Goal: Task Accomplishment & Management: Manage account settings

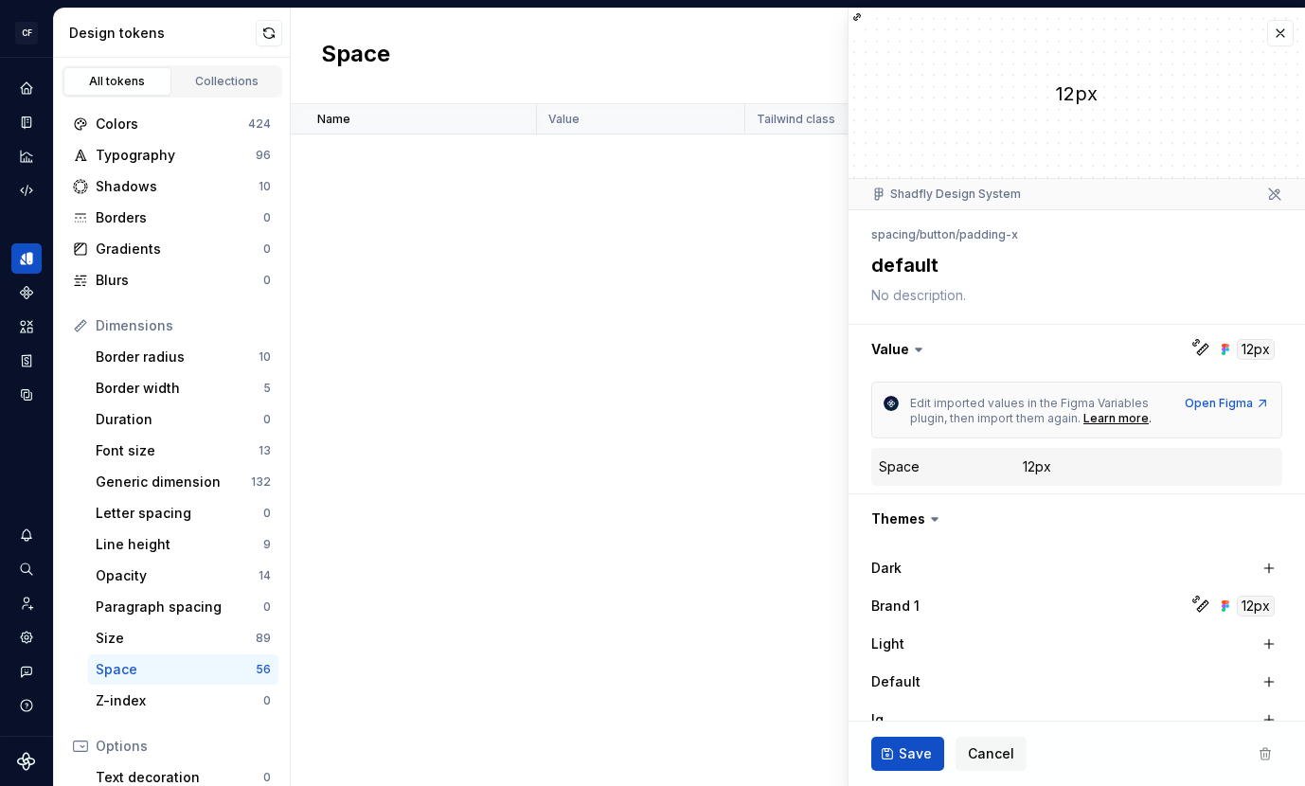
scroll to position [385, 0]
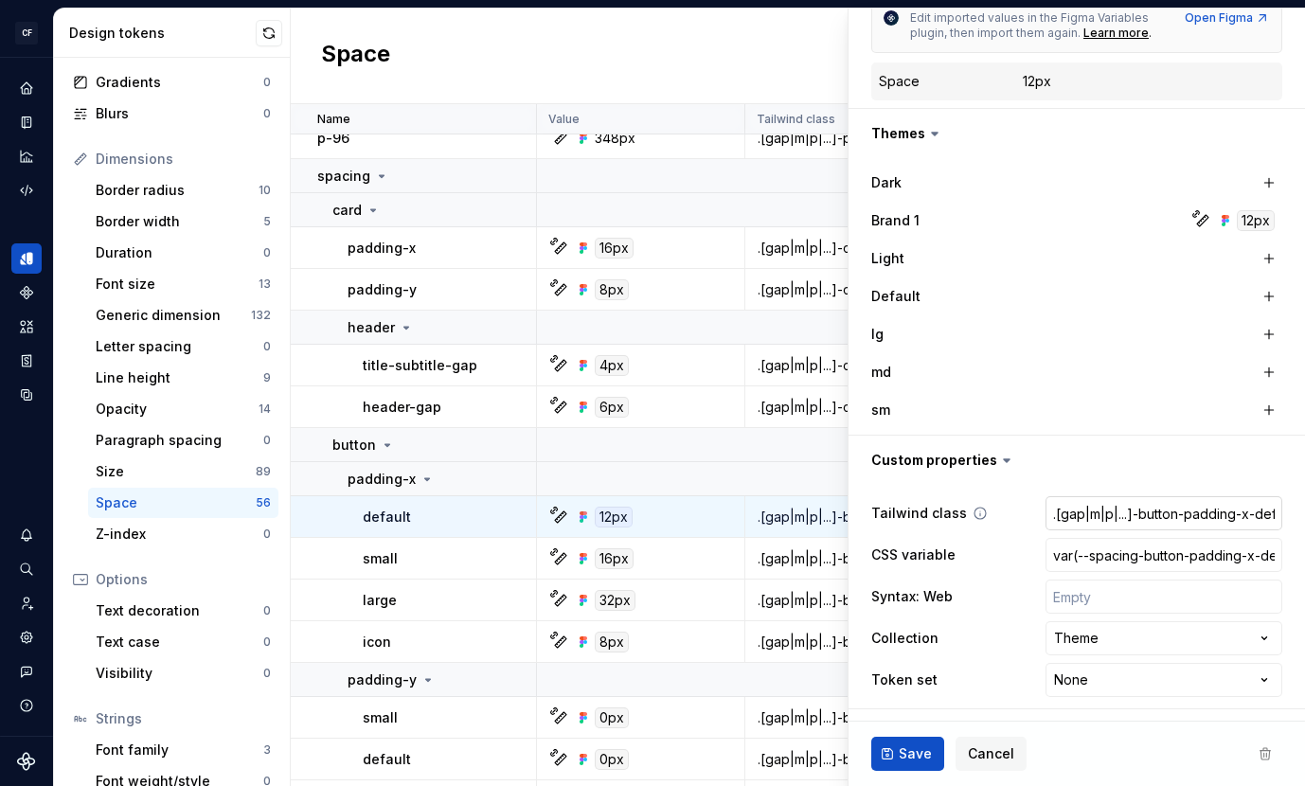
click at [1113, 512] on input ".[gap|m|p|...]-button-padding-x-default" at bounding box center [1163, 513] width 237 height 34
click at [1082, 566] on input "var(--spacing-button-padding-x-default)" at bounding box center [1163, 555] width 237 height 34
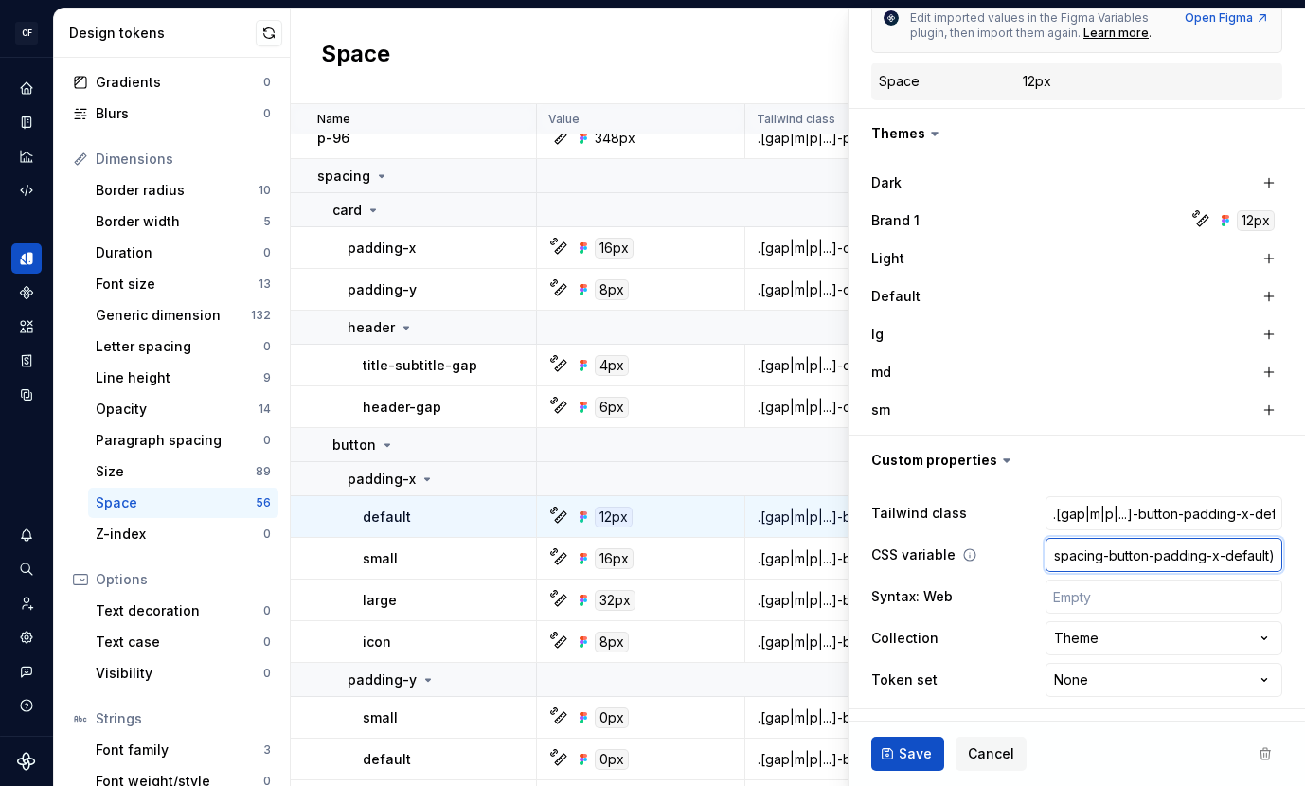
click at [1082, 566] on input "var(--spacing-button-padding-x-default)" at bounding box center [1163, 555] width 237 height 34
click at [1083, 509] on input ".[gap|m|p|...]-button-padding-x-default" at bounding box center [1163, 513] width 237 height 34
type textarea "*"
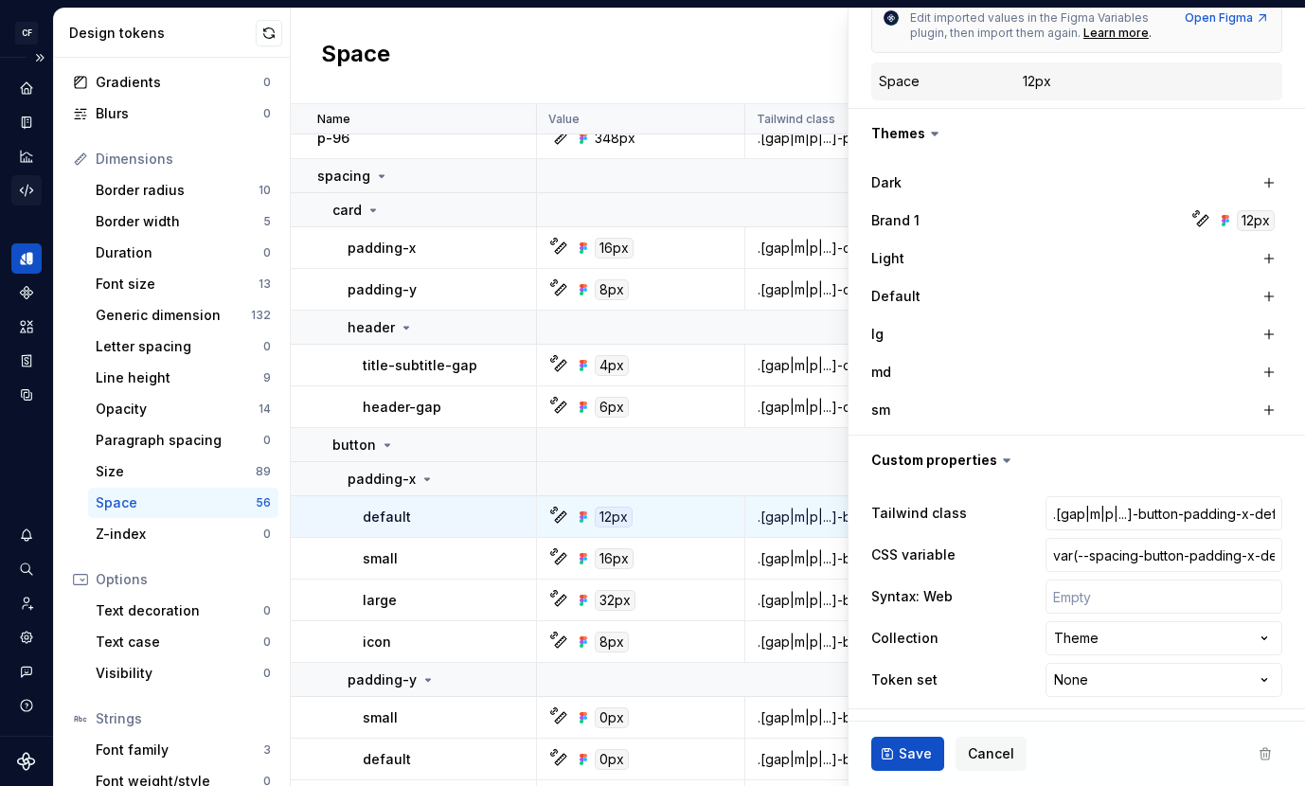
click at [26, 177] on div "Code automation" at bounding box center [26, 190] width 30 height 30
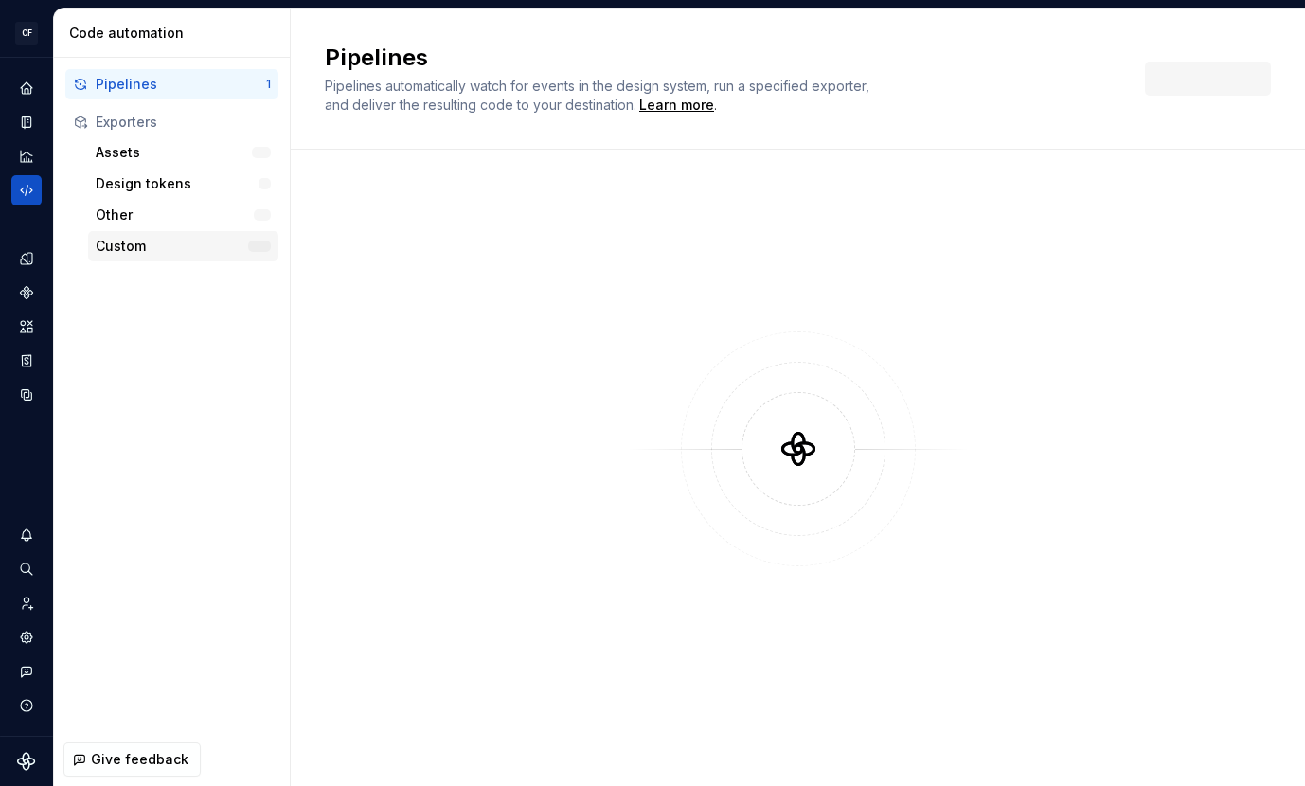
click at [189, 247] on div "Custom" at bounding box center [172, 246] width 152 height 19
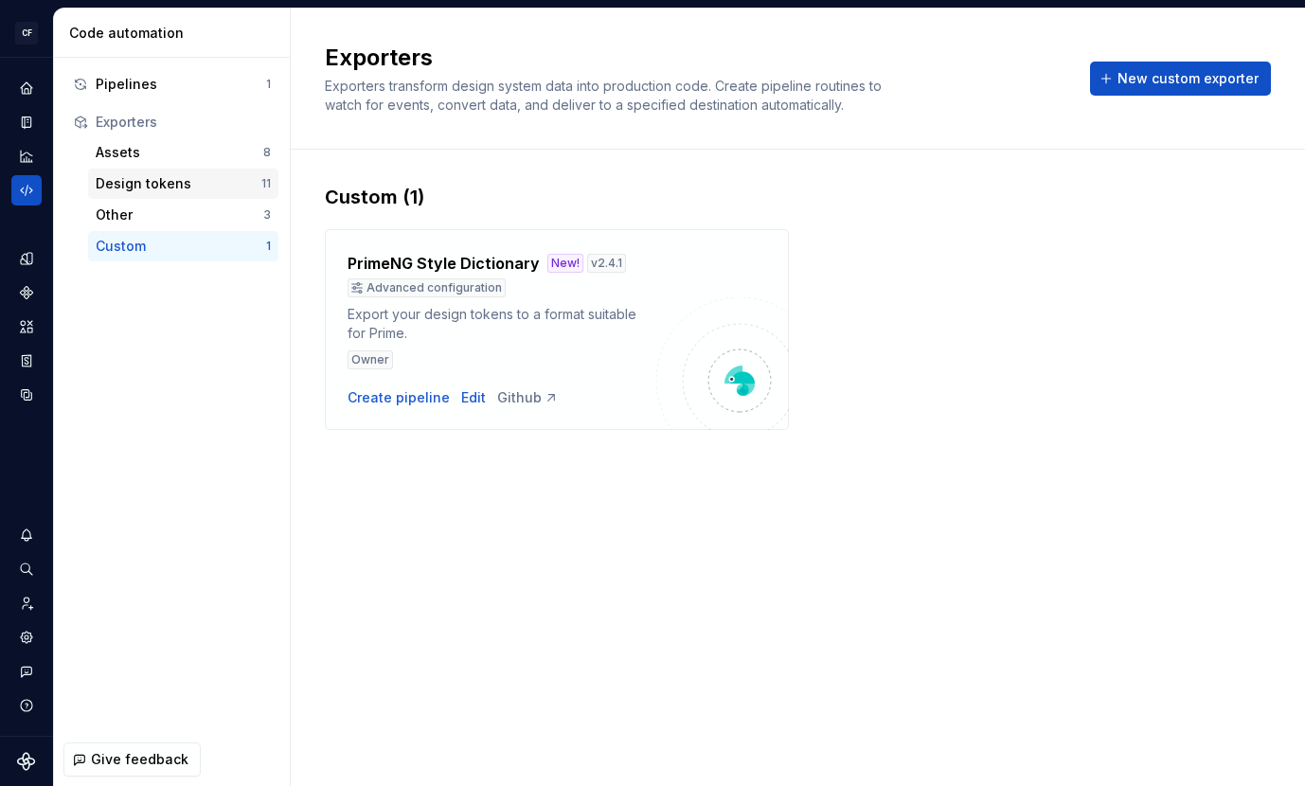
click at [144, 186] on div "Design tokens" at bounding box center [179, 183] width 166 height 19
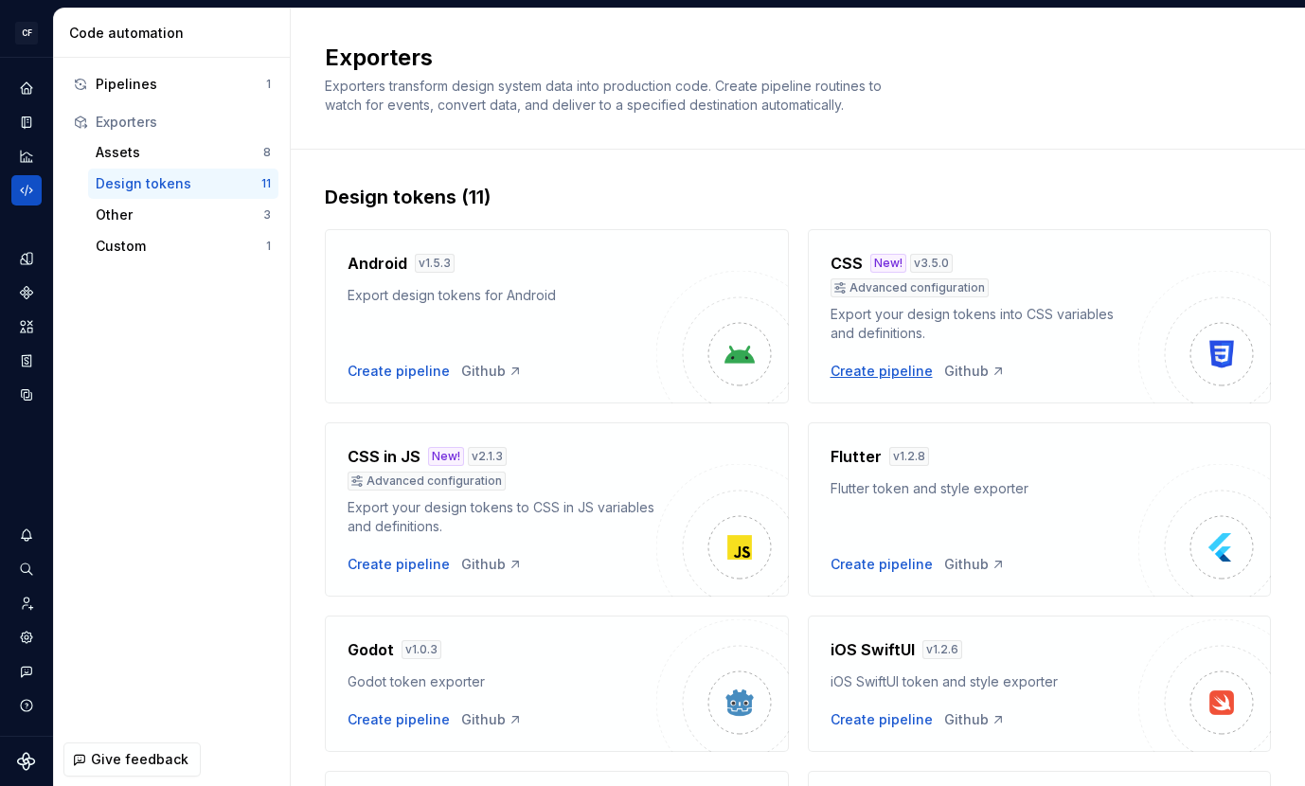
scroll to position [27, 0]
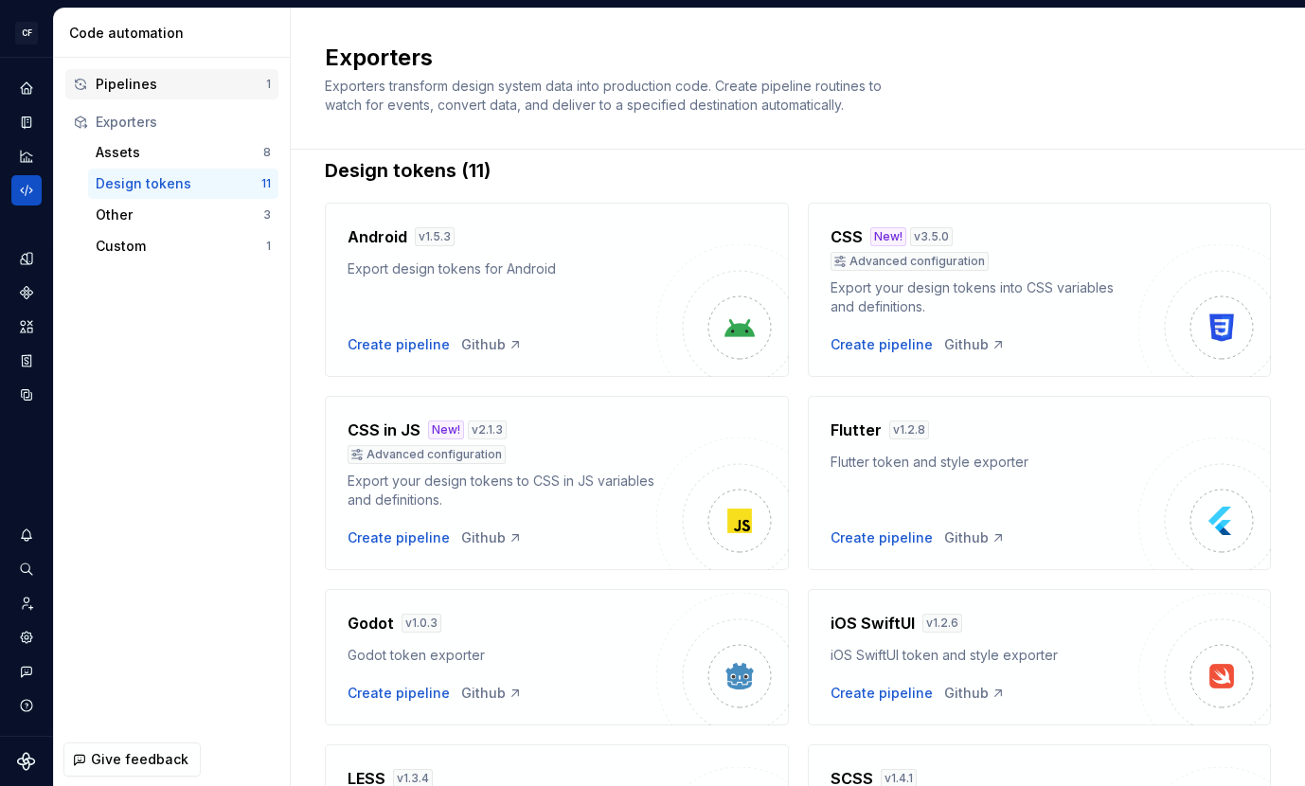
click at [152, 87] on div "Pipelines" at bounding box center [181, 84] width 170 height 19
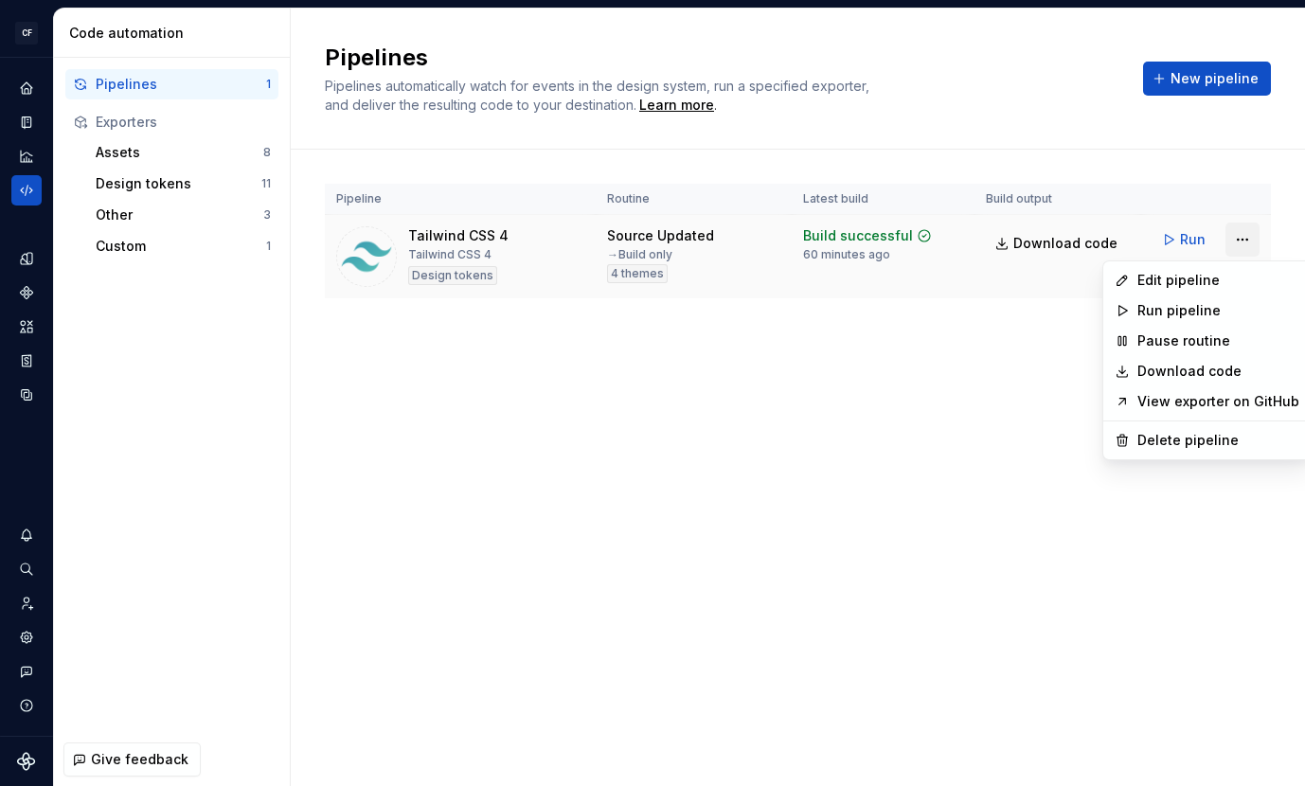
click at [1239, 236] on html "CF Shadfly 2 JS Design system data Code automation Pipelines 1 Exporters Assets…" at bounding box center [652, 393] width 1305 height 786
click at [1191, 275] on div "Edit pipeline" at bounding box center [1218, 280] width 162 height 19
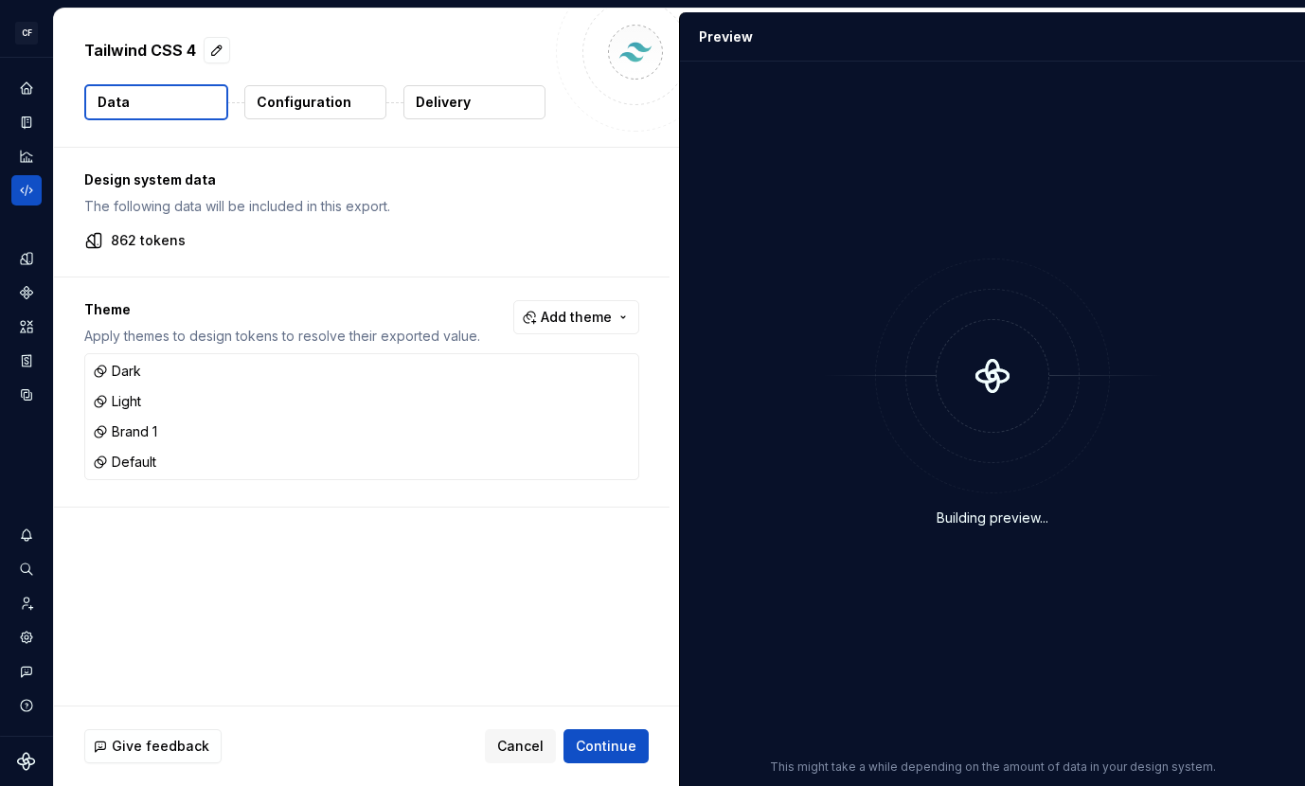
click at [311, 107] on p "Configuration" at bounding box center [304, 102] width 95 height 19
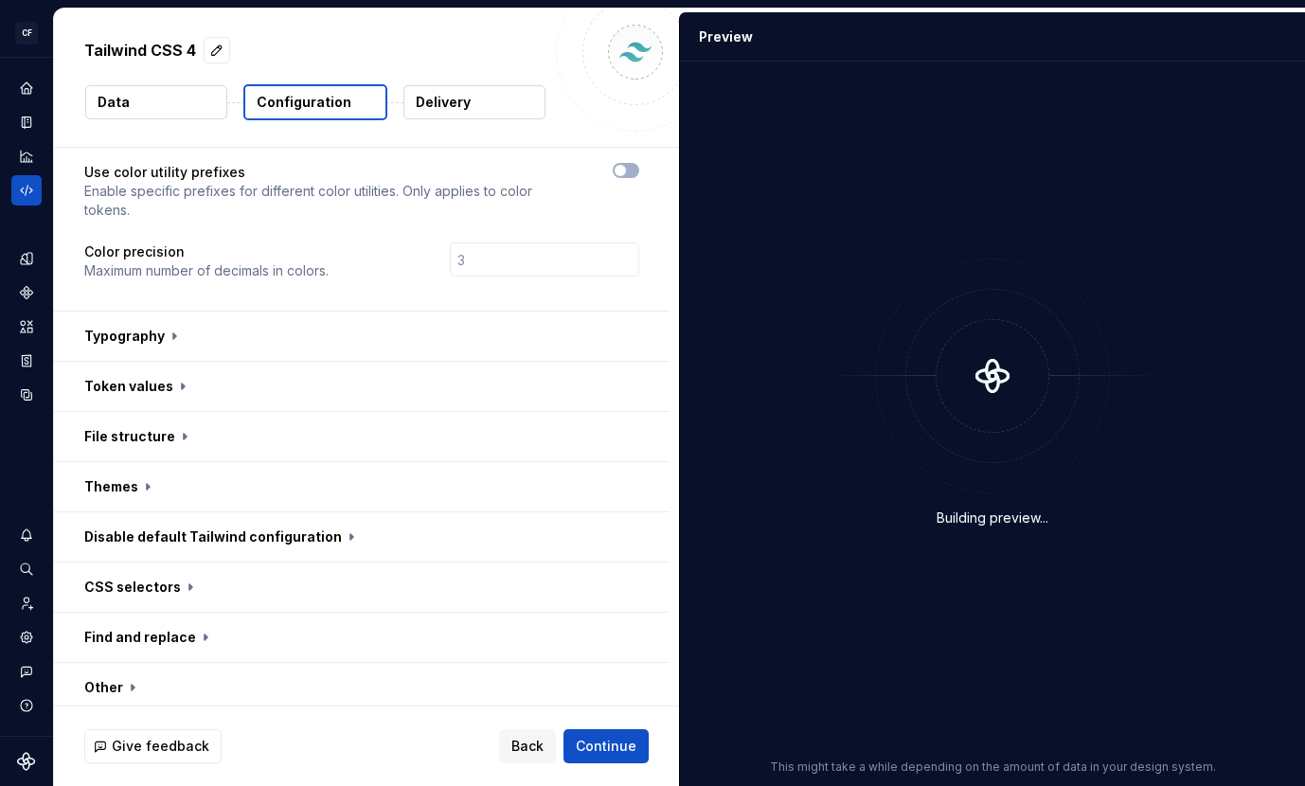
scroll to position [126, 0]
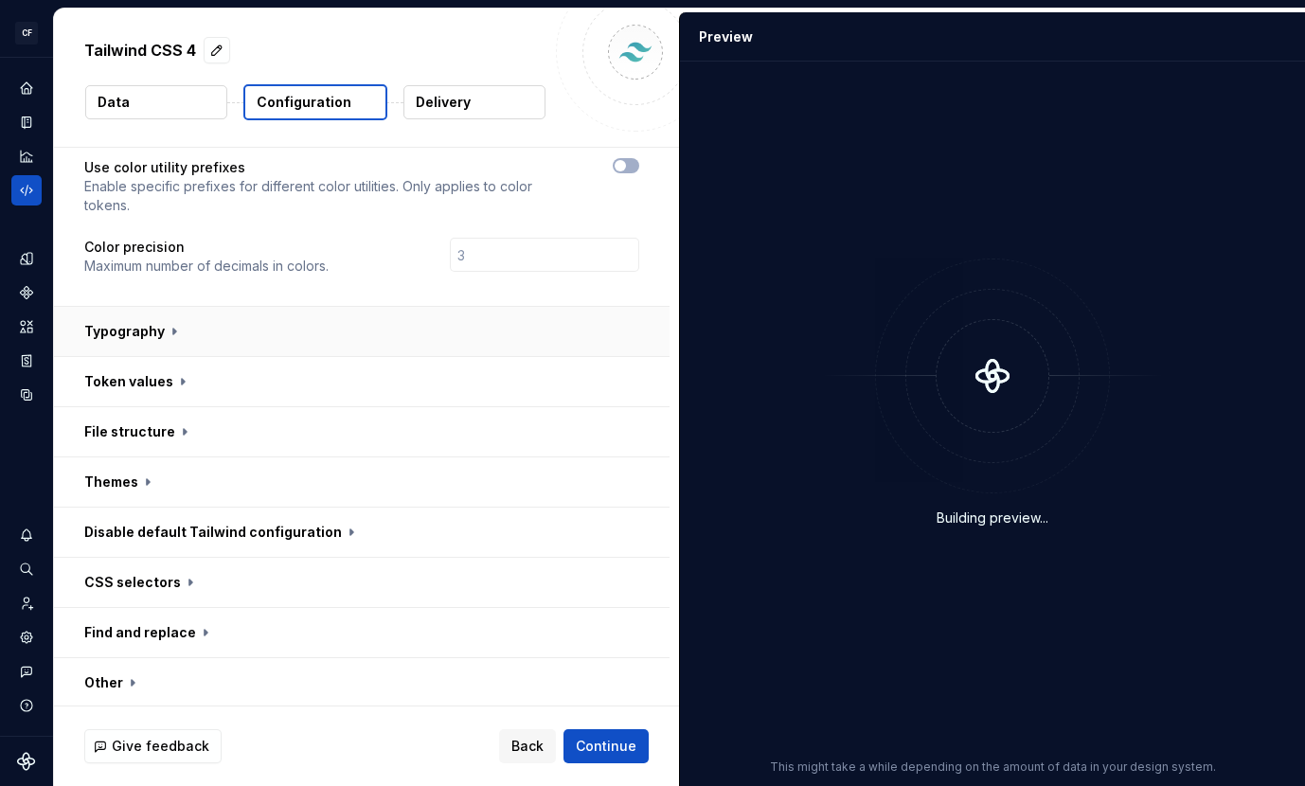
click at [202, 307] on button "button" at bounding box center [361, 331] width 615 height 49
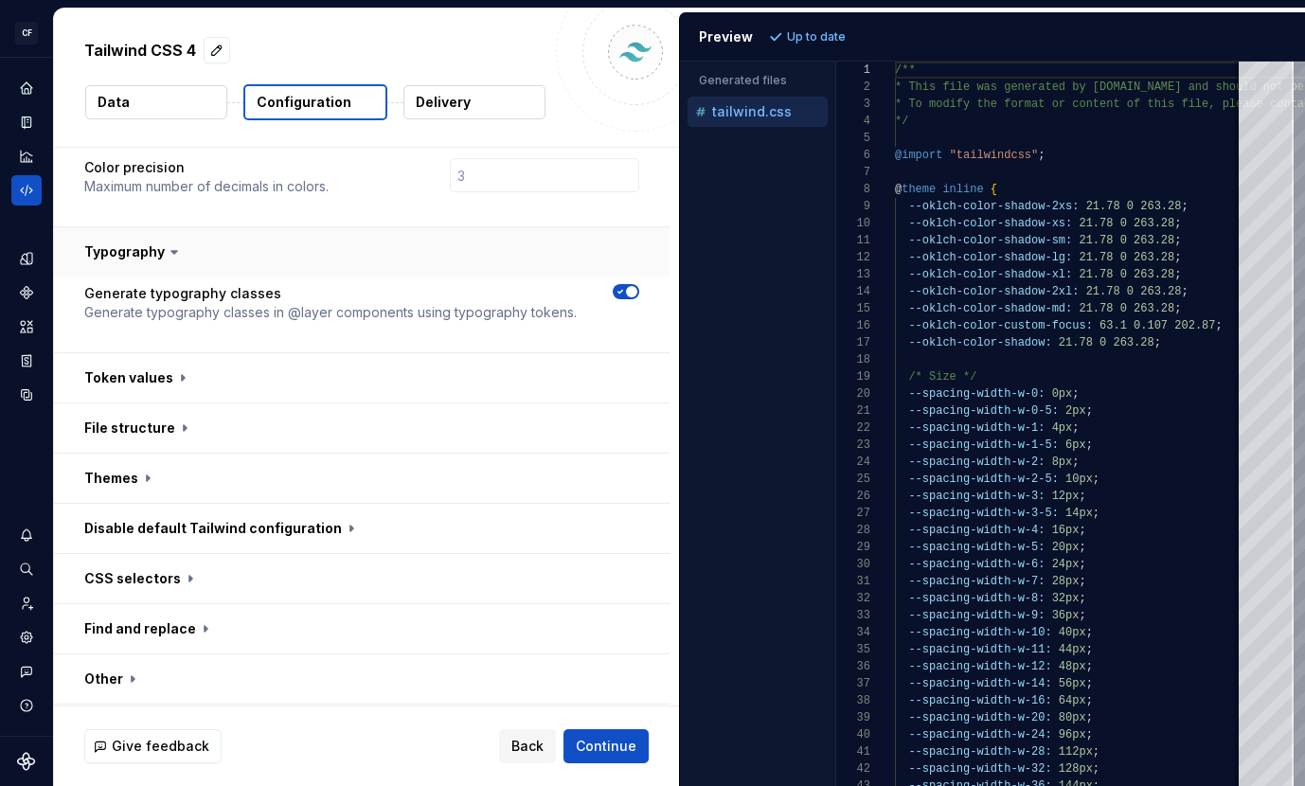
scroll to position [217, 0]
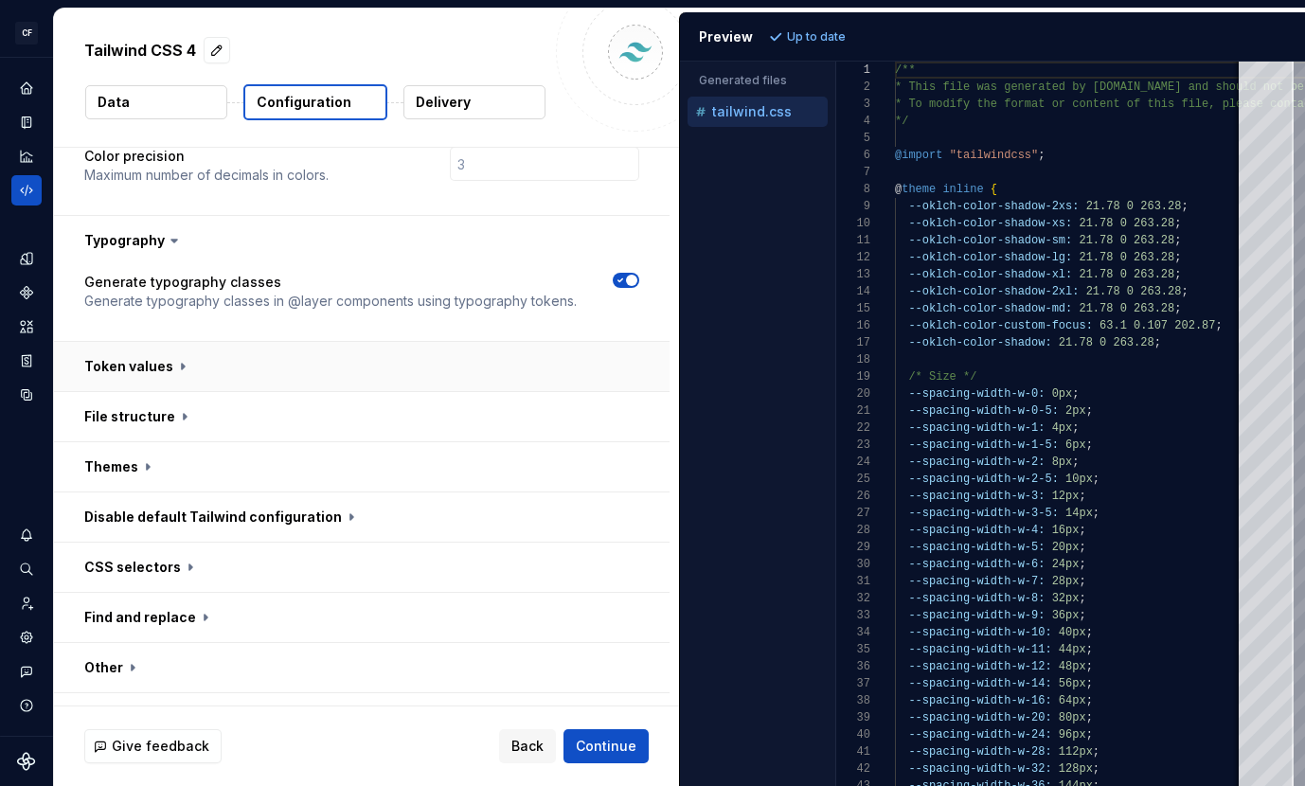
click at [193, 342] on button "button" at bounding box center [361, 366] width 615 height 49
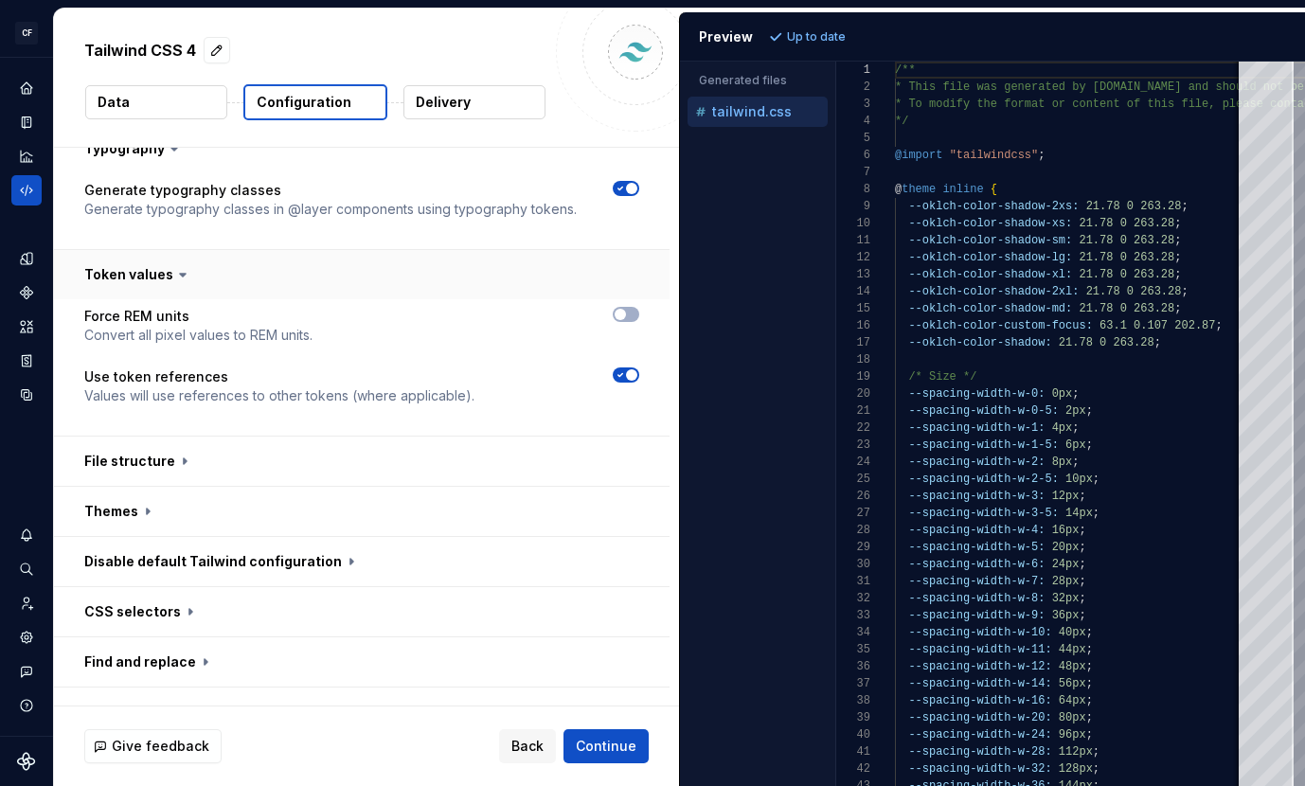
scroll to position [353, 0]
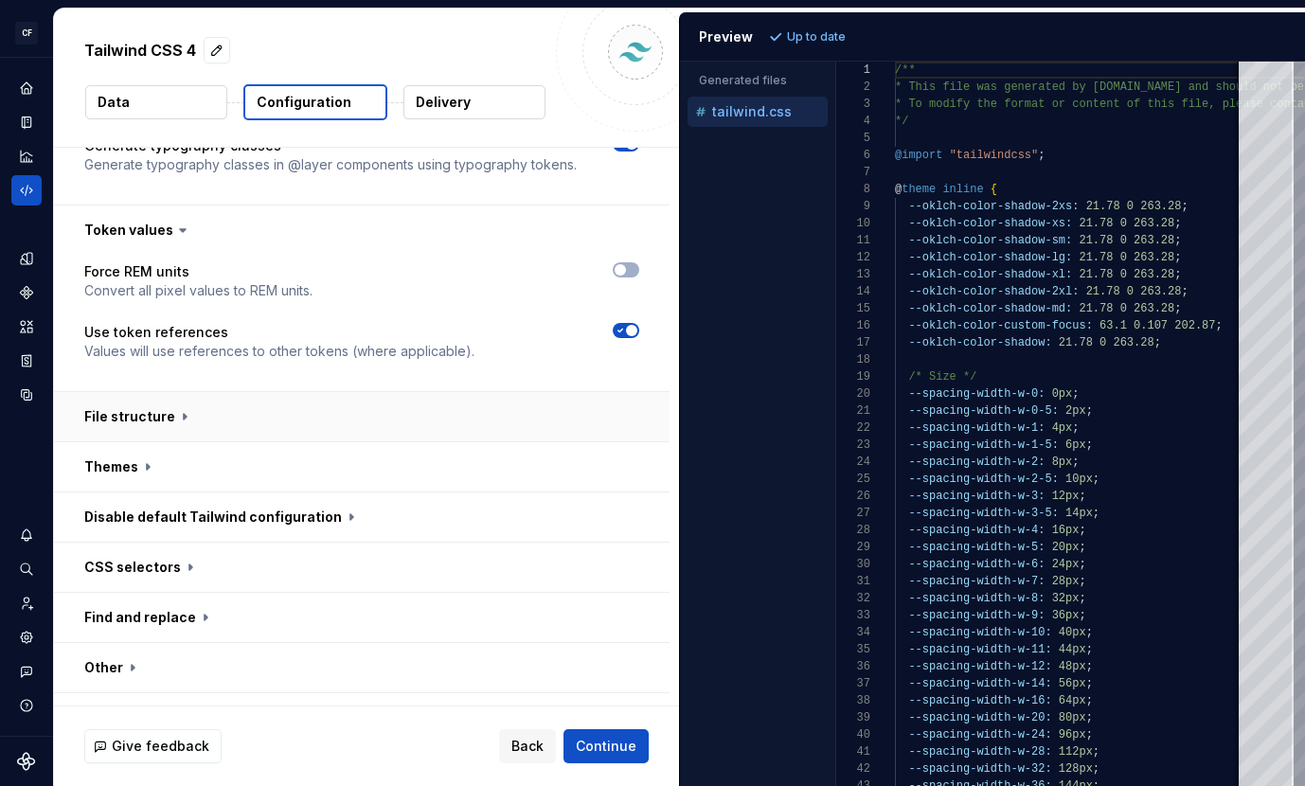
click at [202, 392] on button "button" at bounding box center [361, 416] width 615 height 49
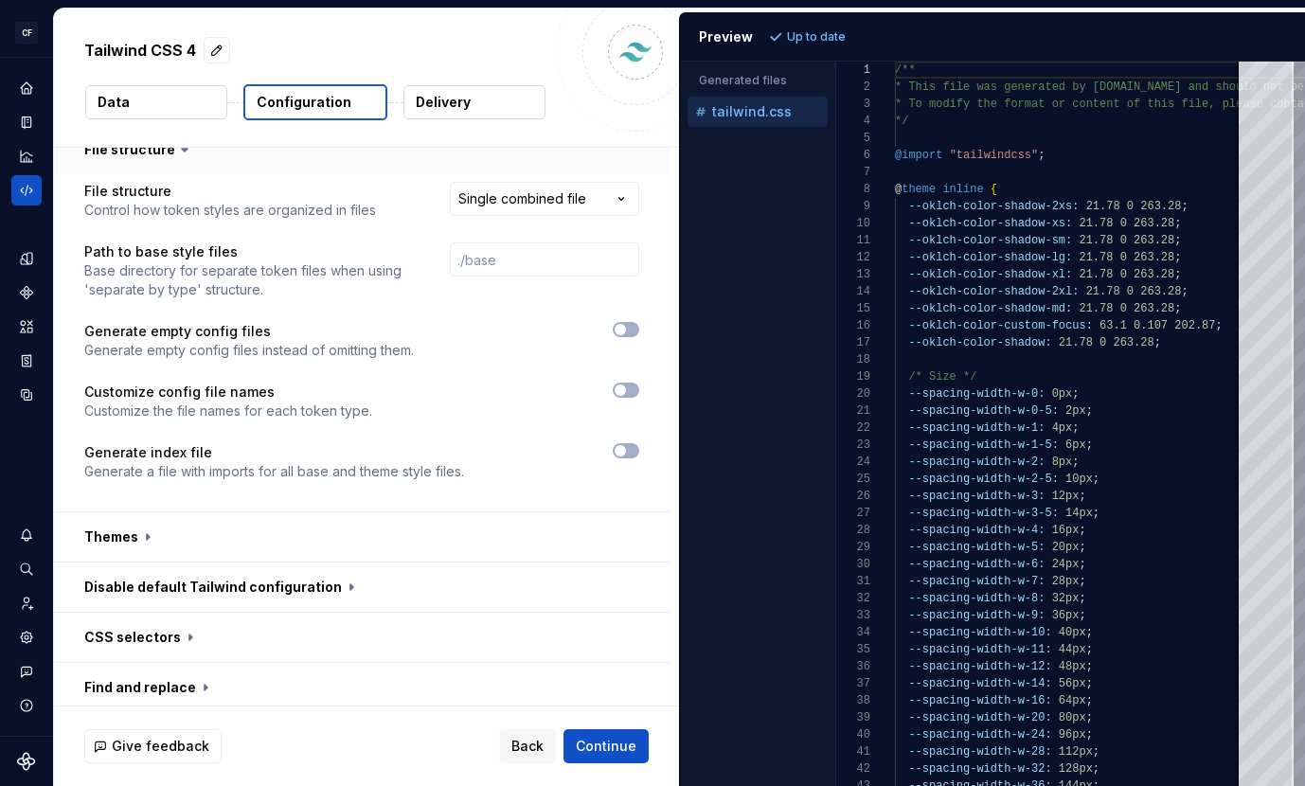
scroll to position [629, 0]
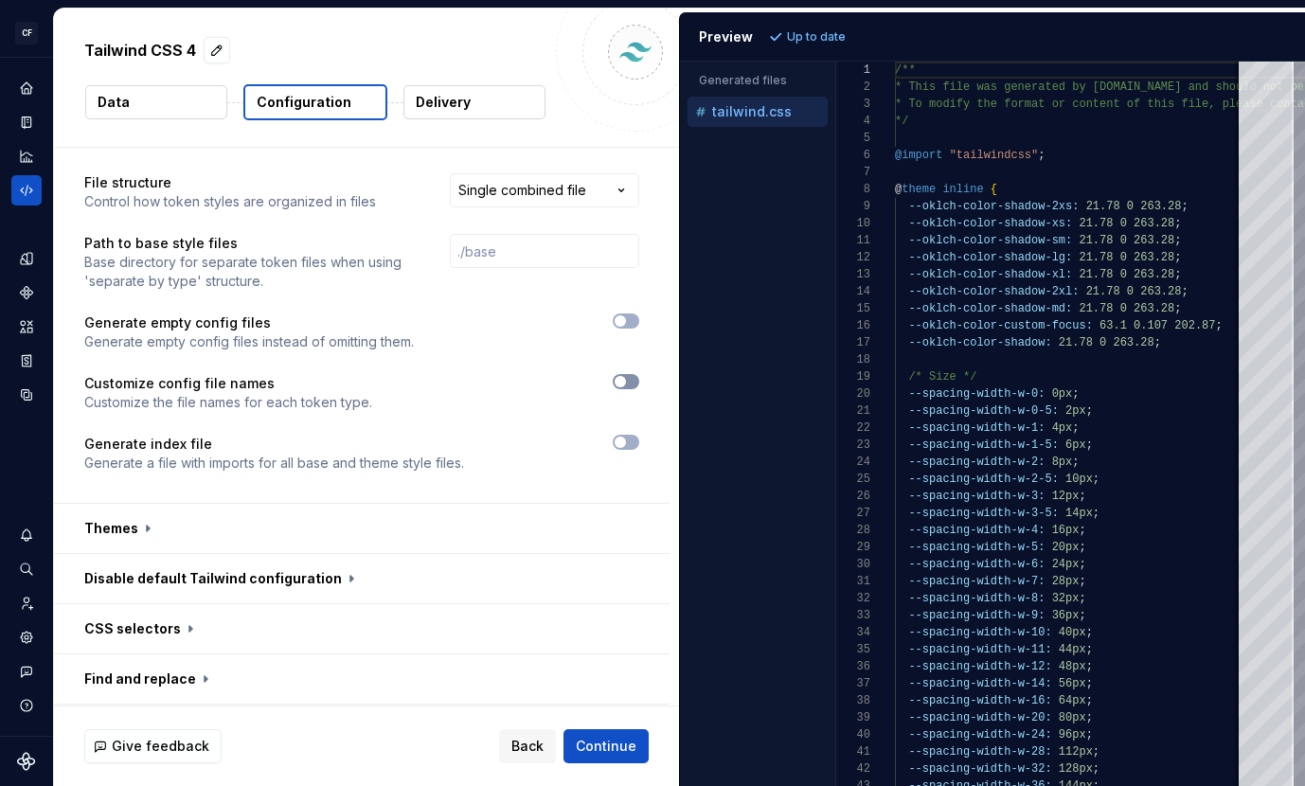
click at [626, 376] on span "button" at bounding box center [619, 381] width 11 height 11
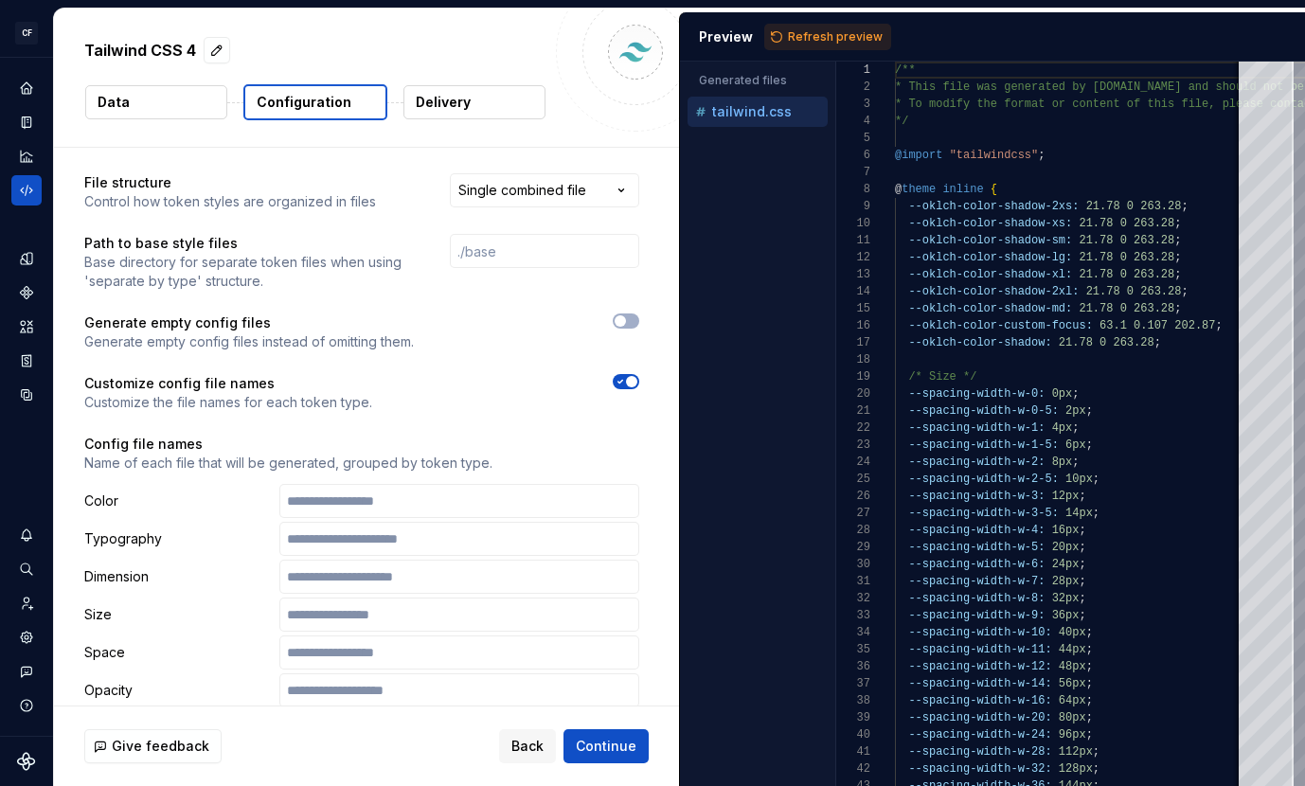
click at [637, 376] on span "button" at bounding box center [631, 381] width 11 height 11
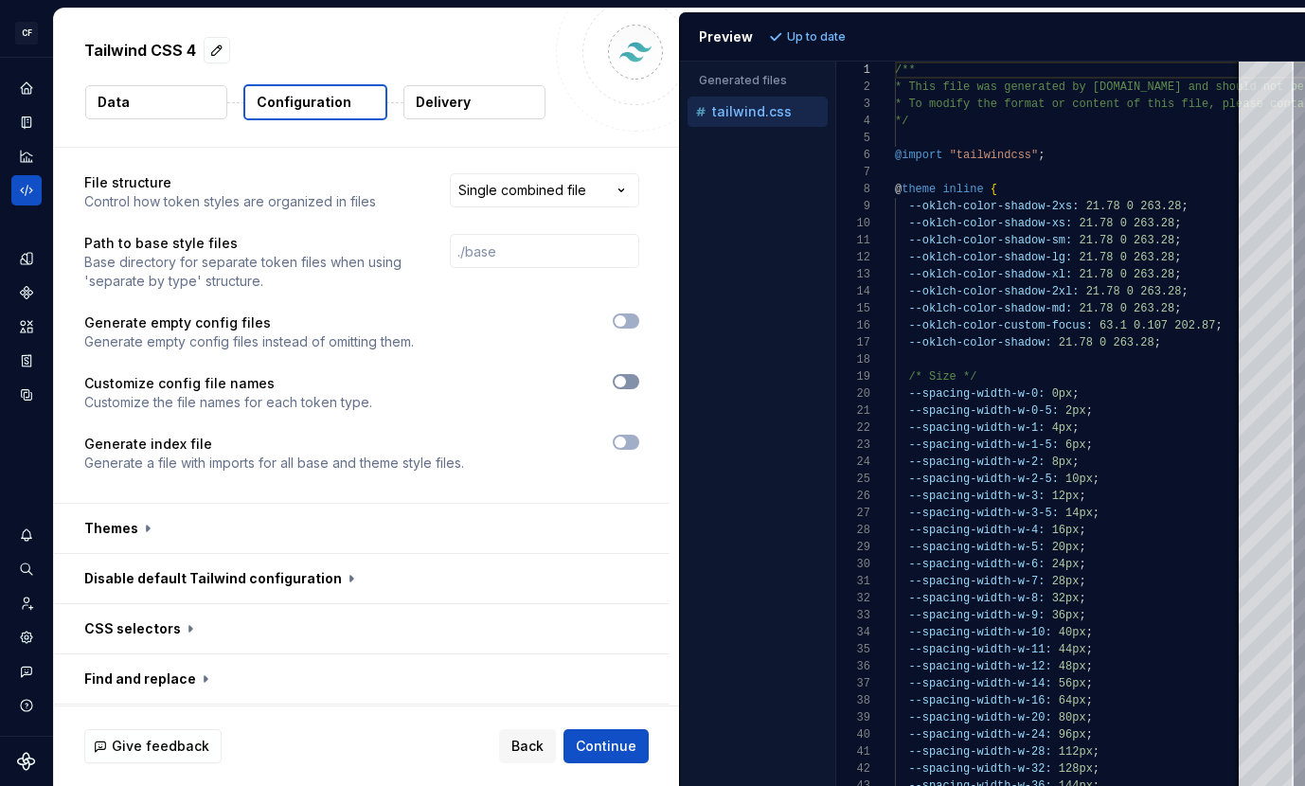
scroll to position [690, 0]
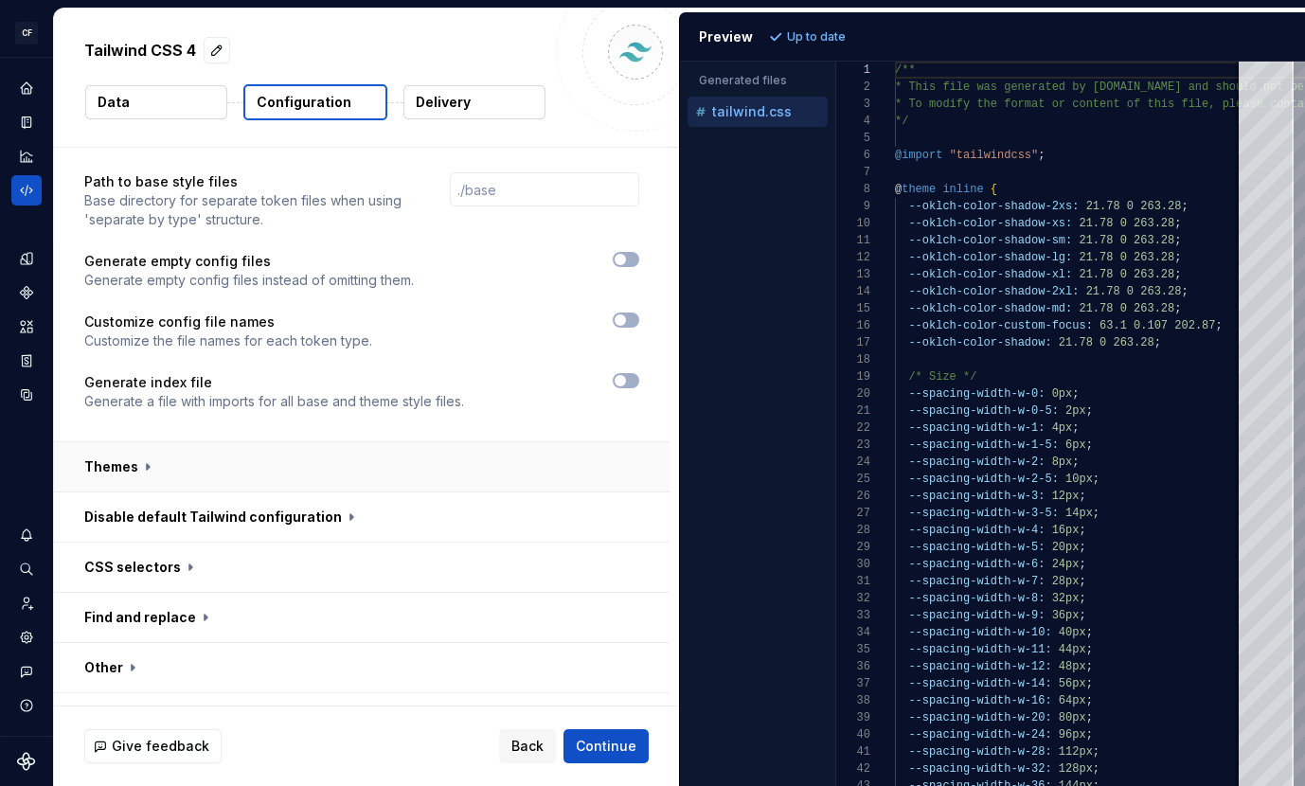
click at [524, 442] on button "button" at bounding box center [361, 466] width 615 height 49
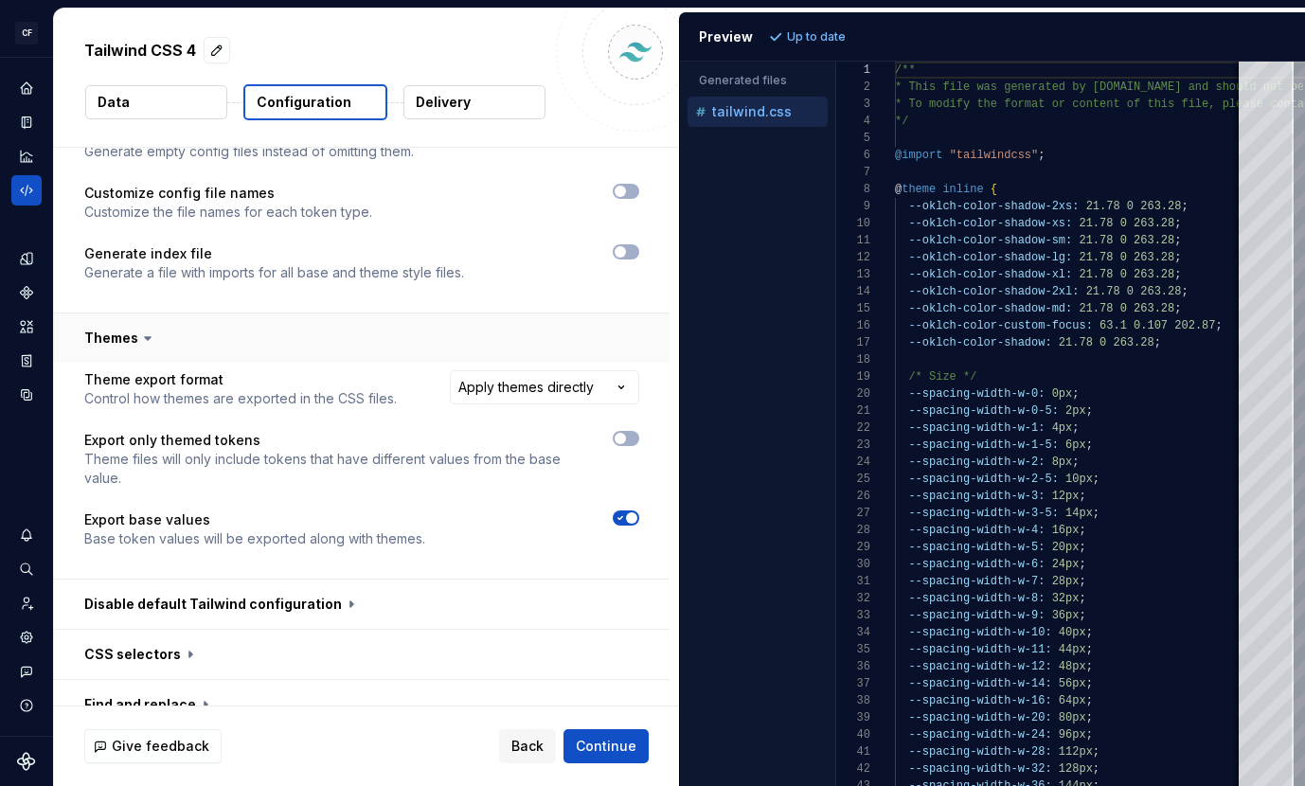
scroll to position [820, 0]
click at [546, 369] on div "**********" at bounding box center [361, 469] width 555 height 201
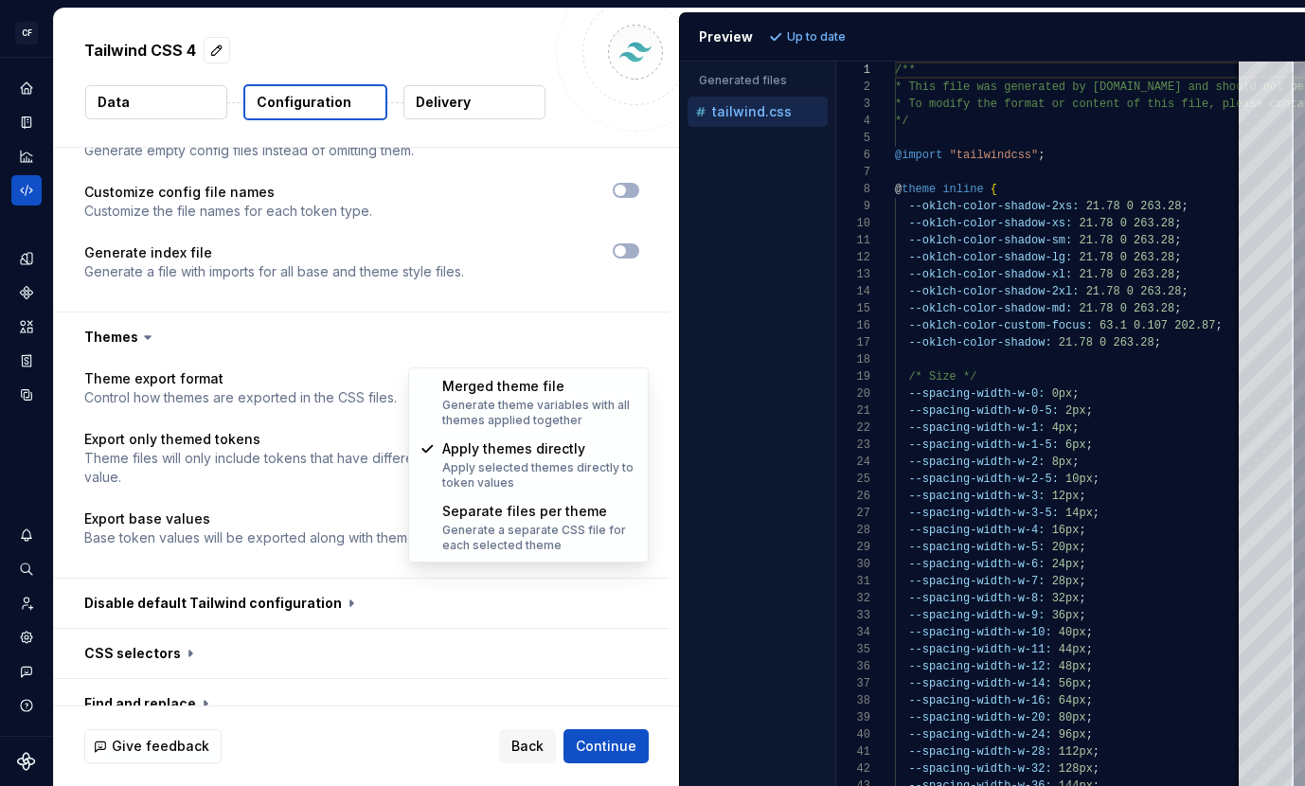
click at [545, 352] on html "**********" at bounding box center [652, 393] width 1305 height 786
select select "**********"
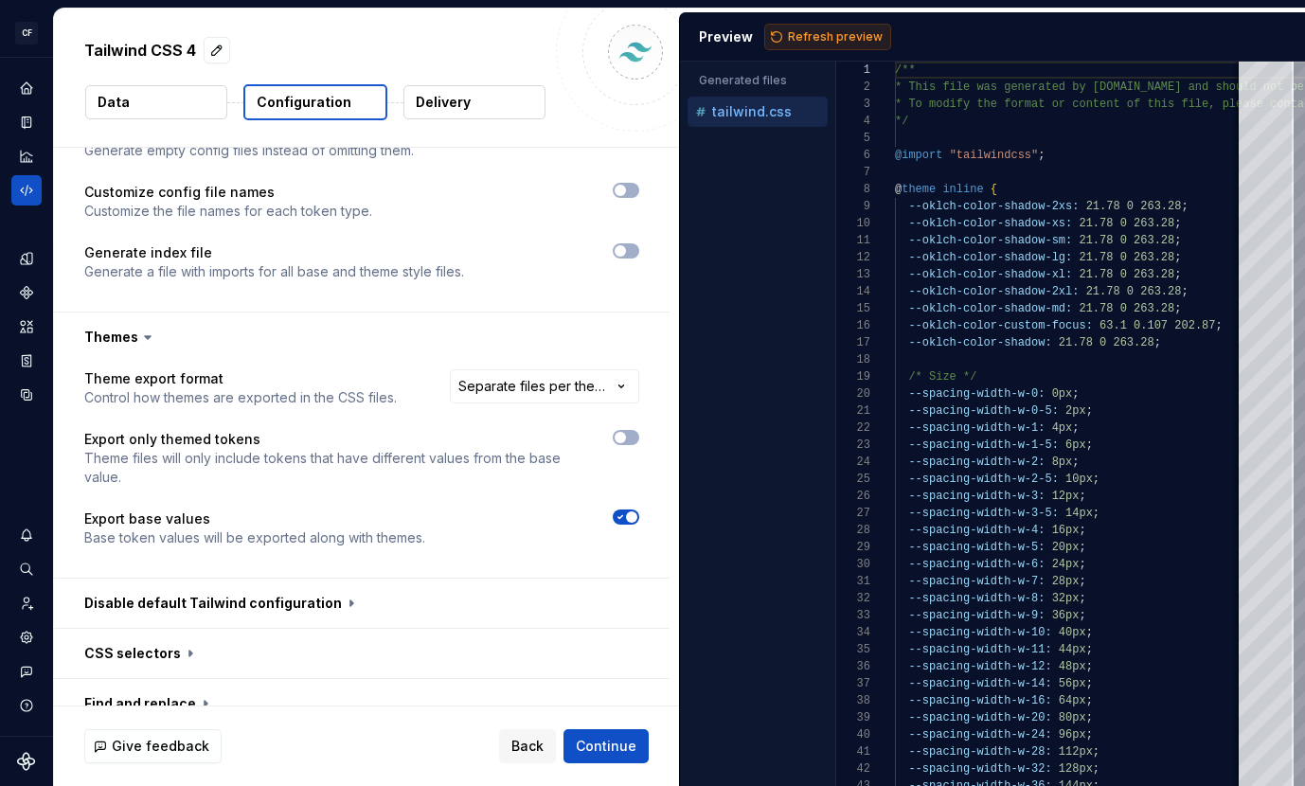
click at [833, 34] on span "Refresh preview" at bounding box center [835, 36] width 95 height 15
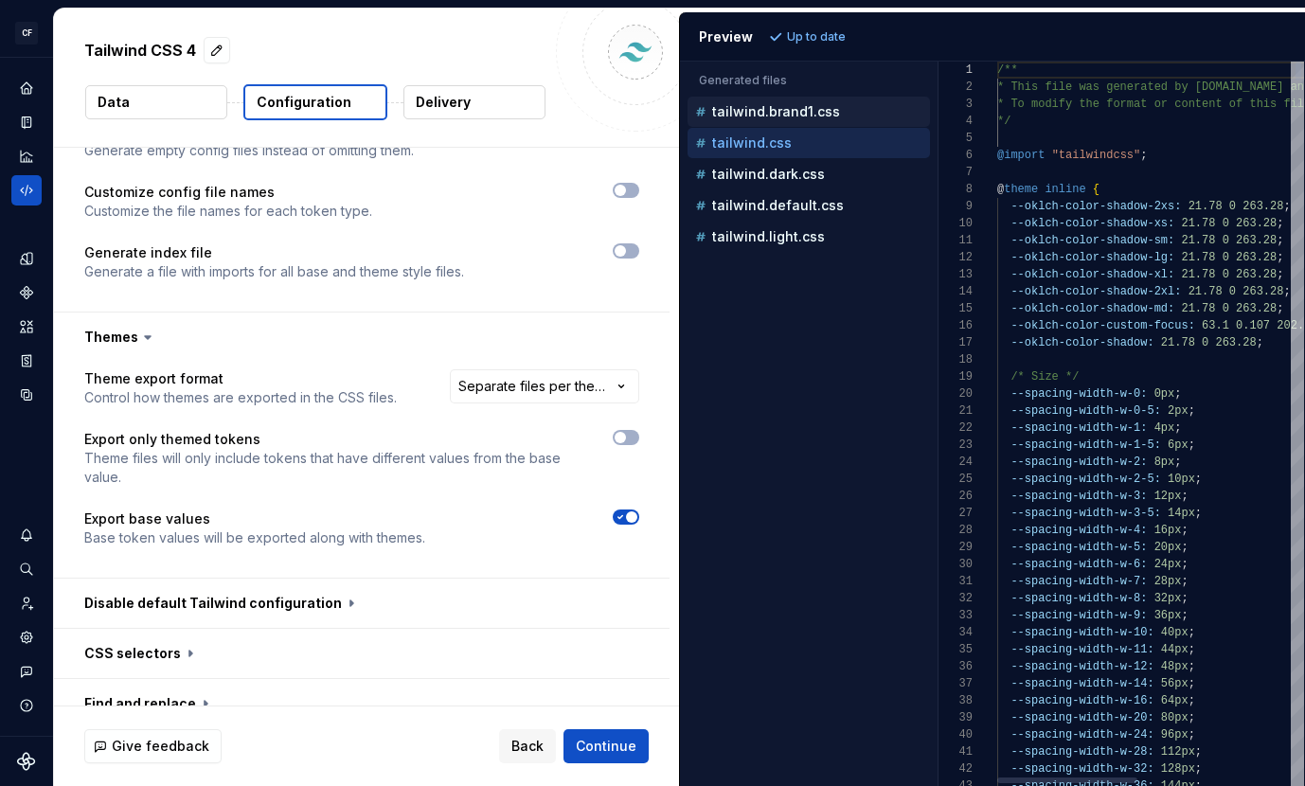
click at [940, 272] on div "Generated files Accessibility guide for tree . Navigate the tree with the arrow…" at bounding box center [992, 424] width 625 height 724
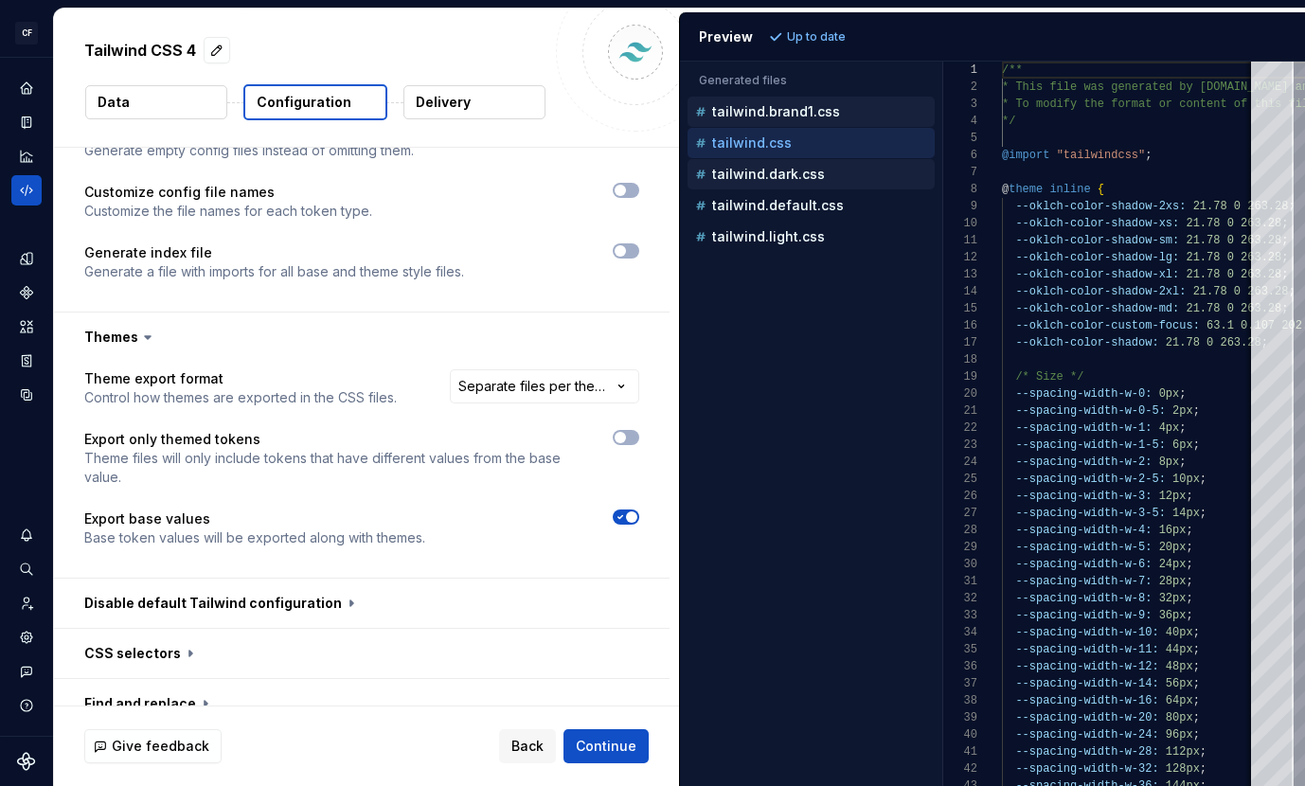
click at [769, 178] on p "tailwind.dark.css" at bounding box center [768, 174] width 113 height 15
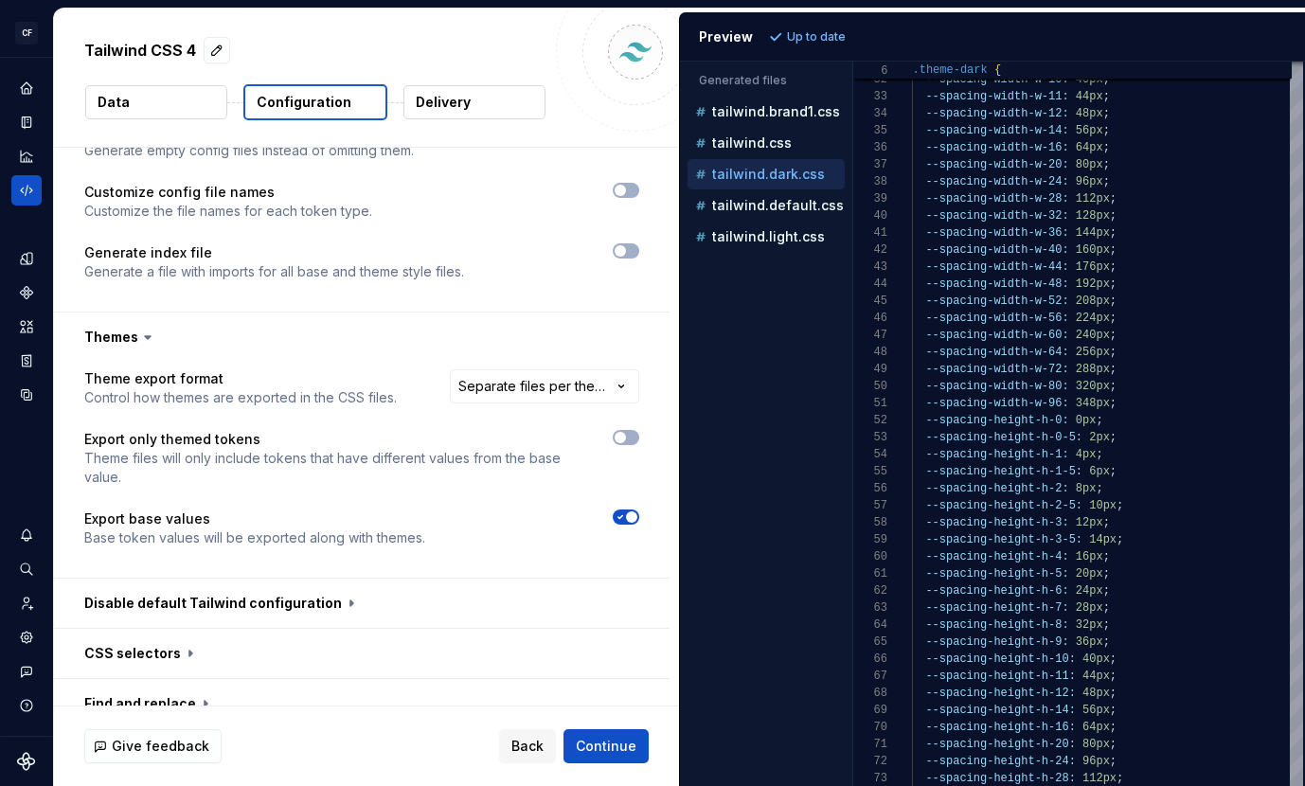
click at [850, 289] on div "Generated files Accessibility guide for tree . Navigate the tree with the arrow…" at bounding box center [992, 424] width 625 height 724
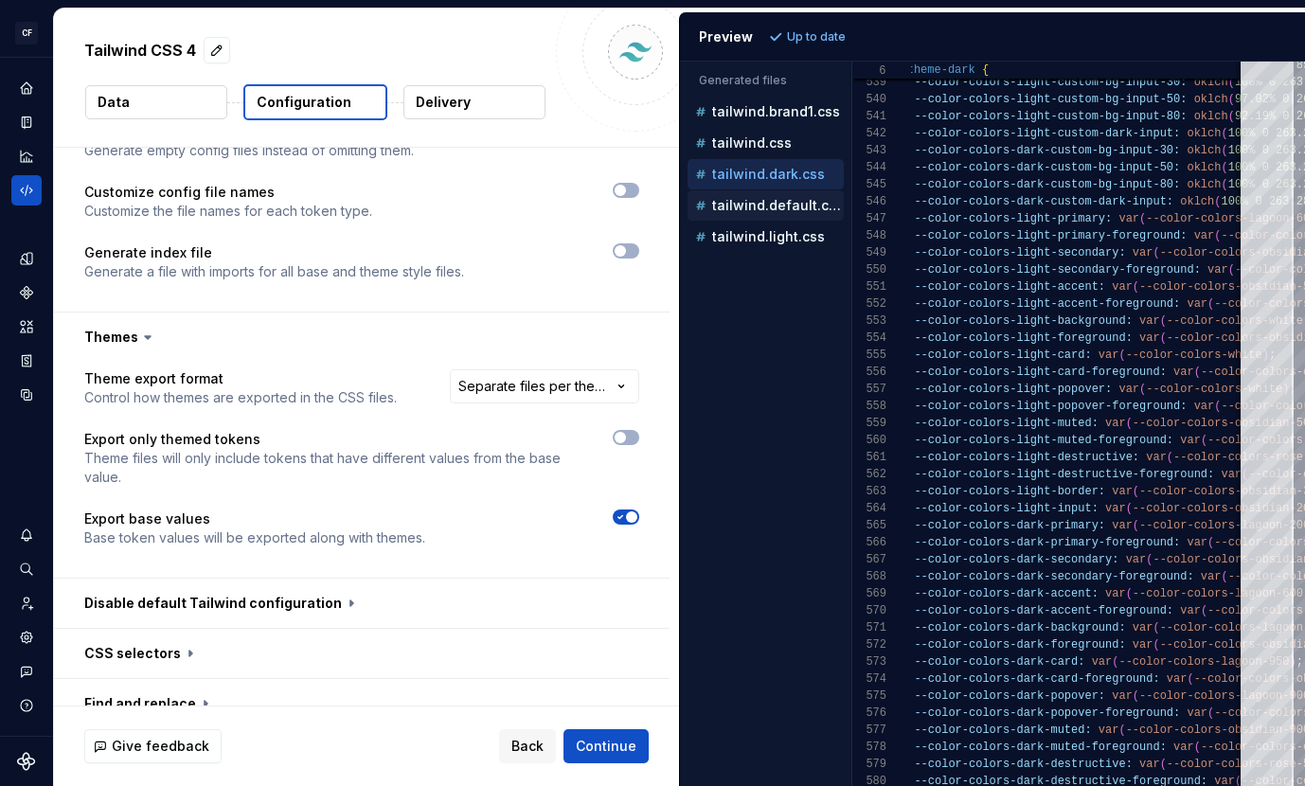
click at [762, 202] on p "tailwind.default.css" at bounding box center [778, 205] width 132 height 15
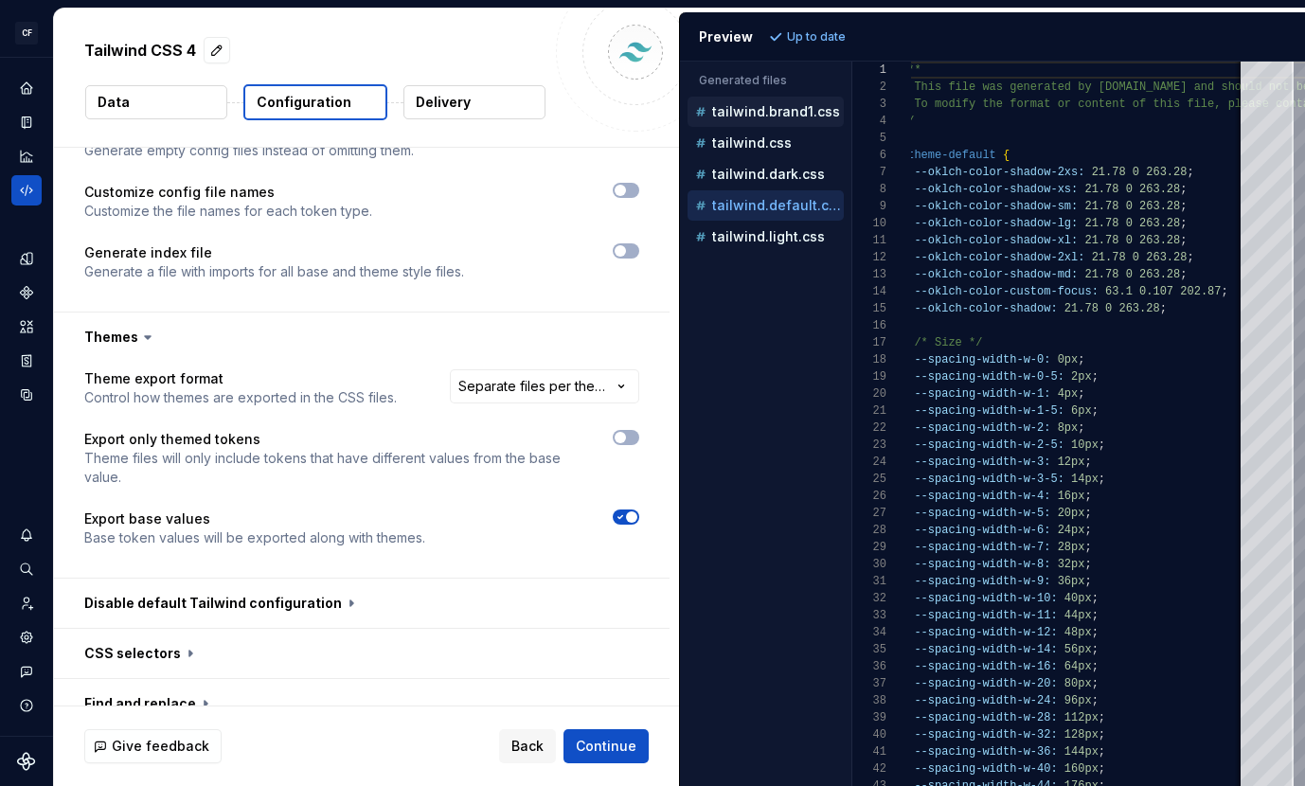
click at [736, 113] on p "tailwind.brand1.css" at bounding box center [776, 111] width 128 height 15
type textarea "**********"
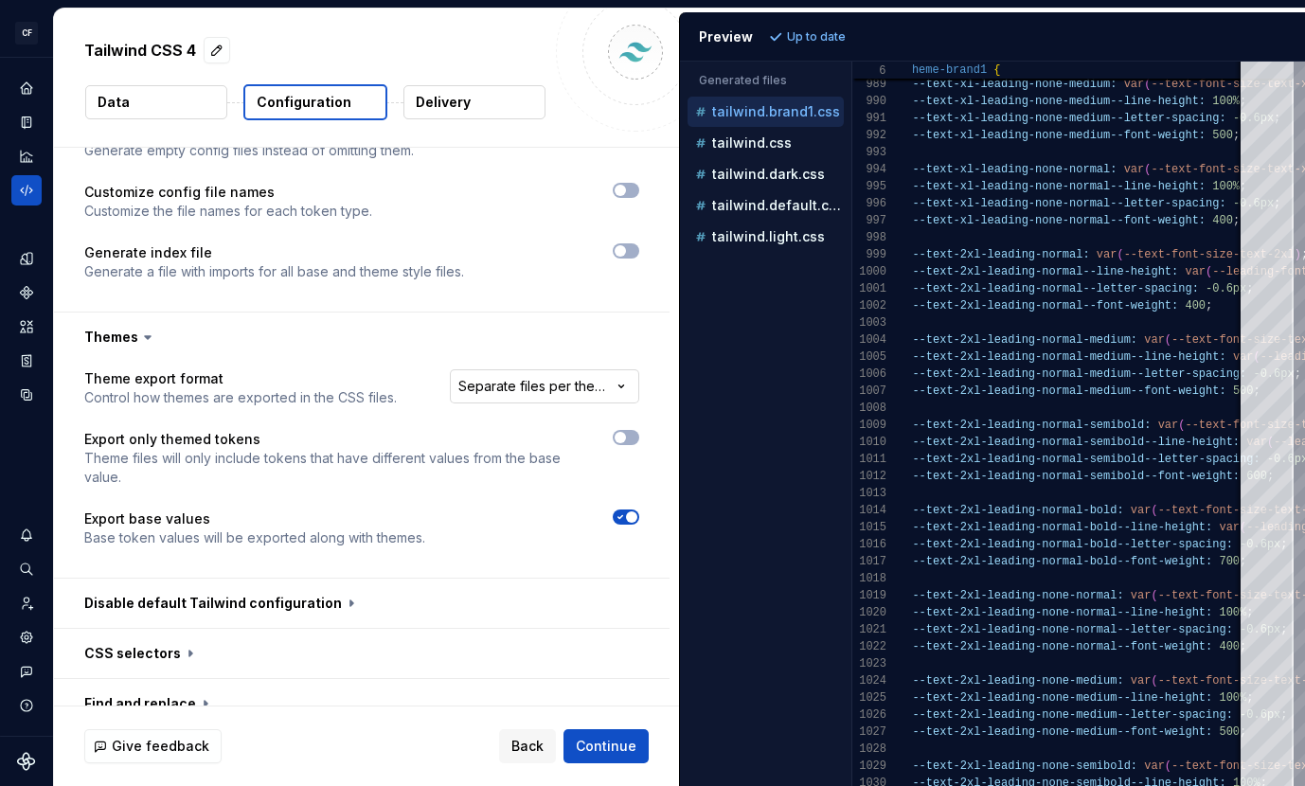
click at [596, 346] on html "**********" at bounding box center [652, 393] width 1305 height 786
click at [796, 27] on button "Refresh preview" at bounding box center [827, 37] width 127 height 27
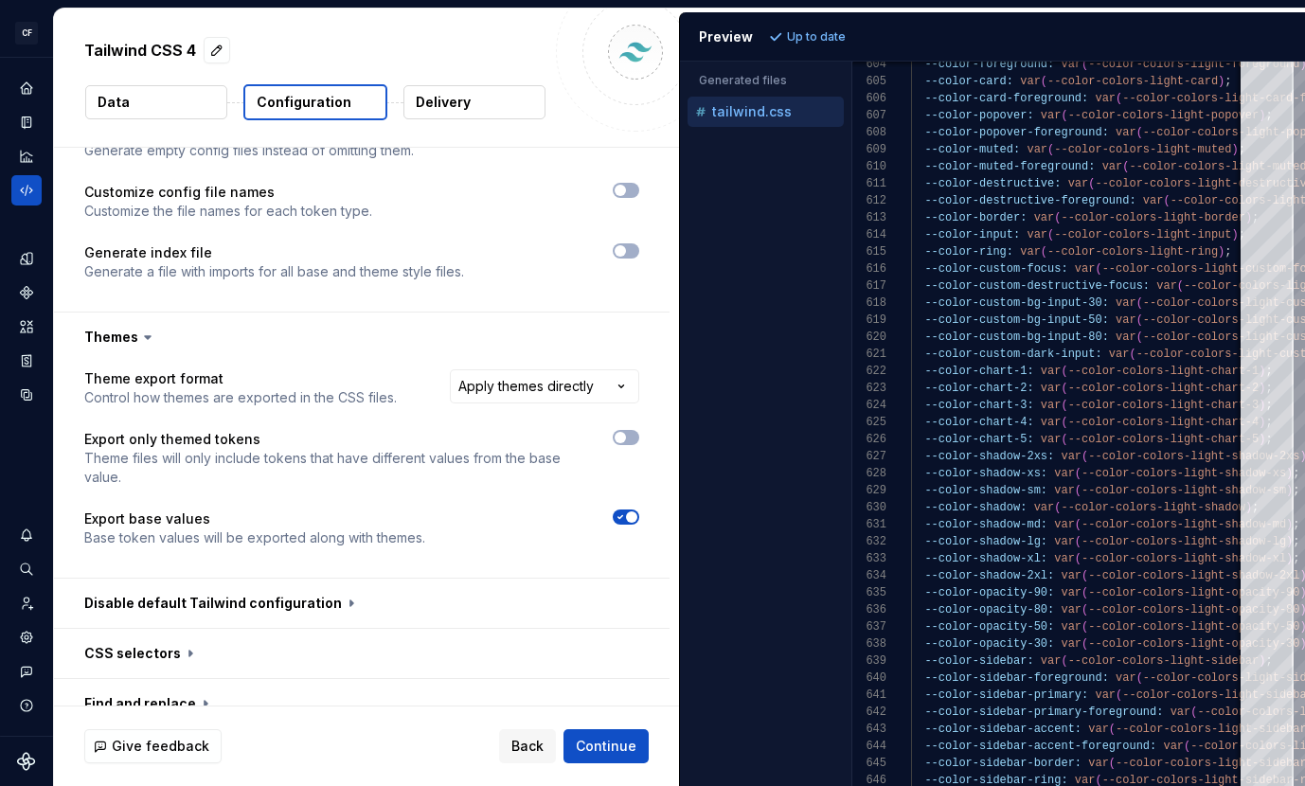
click at [637, 511] on span "button" at bounding box center [631, 516] width 11 height 11
click at [820, 31] on span "Refresh preview" at bounding box center [835, 36] width 95 height 15
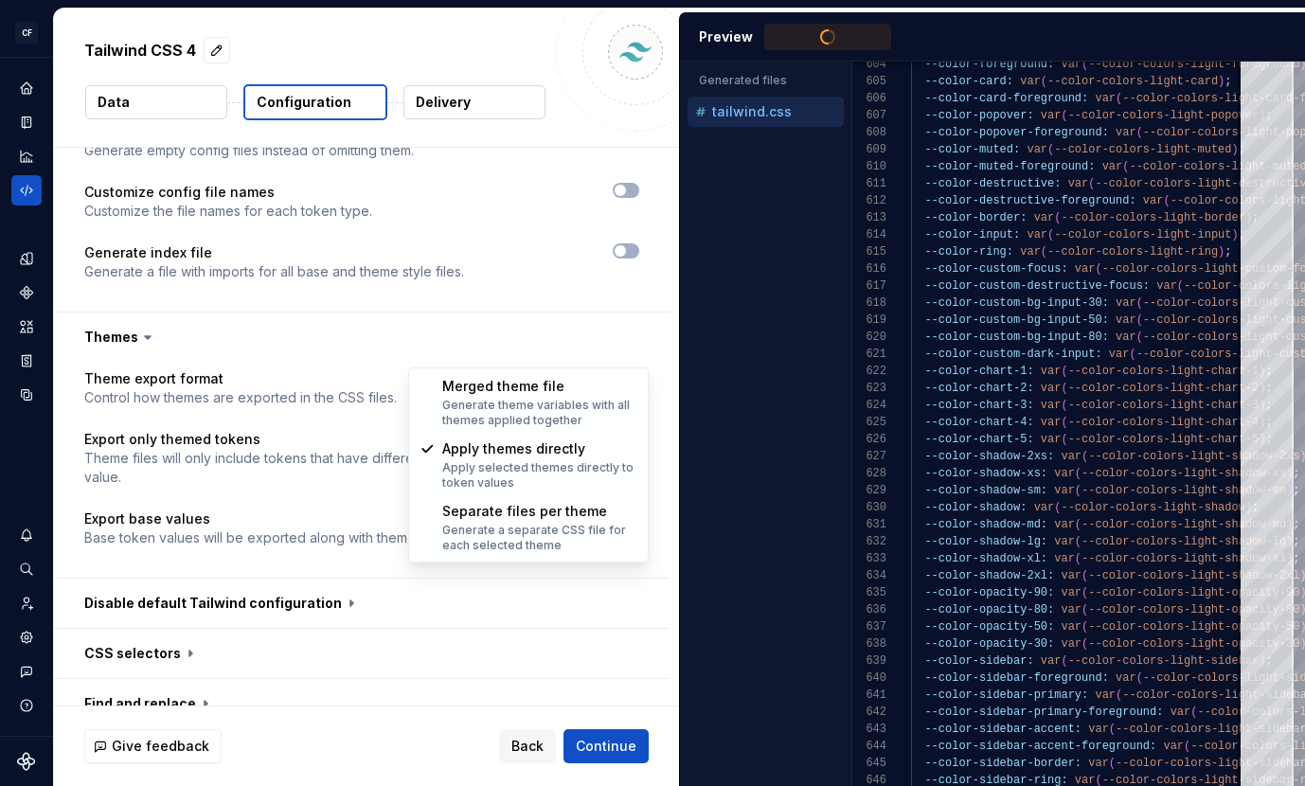
click at [618, 352] on html "**********" at bounding box center [652, 393] width 1305 height 786
select select "**********"
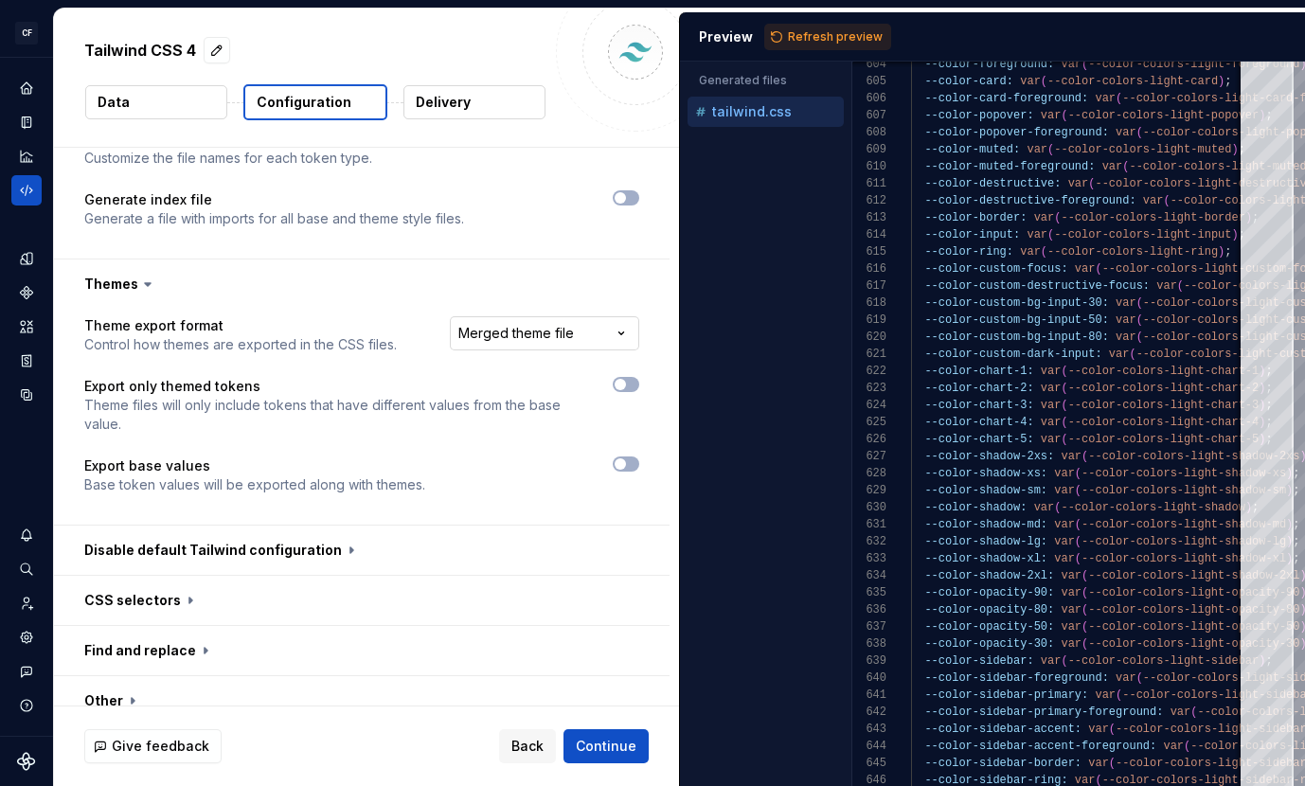
scroll to position [906, 0]
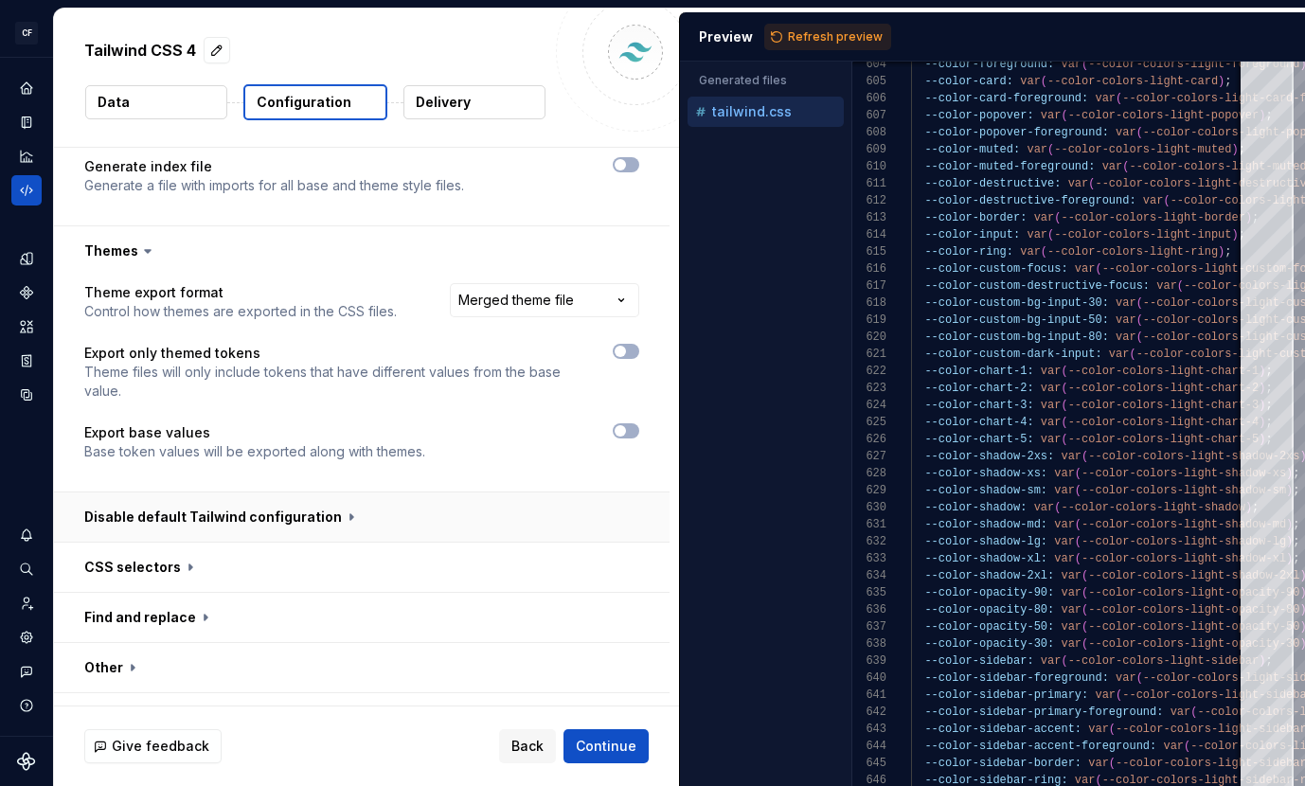
click at [198, 492] on button "button" at bounding box center [361, 516] width 615 height 49
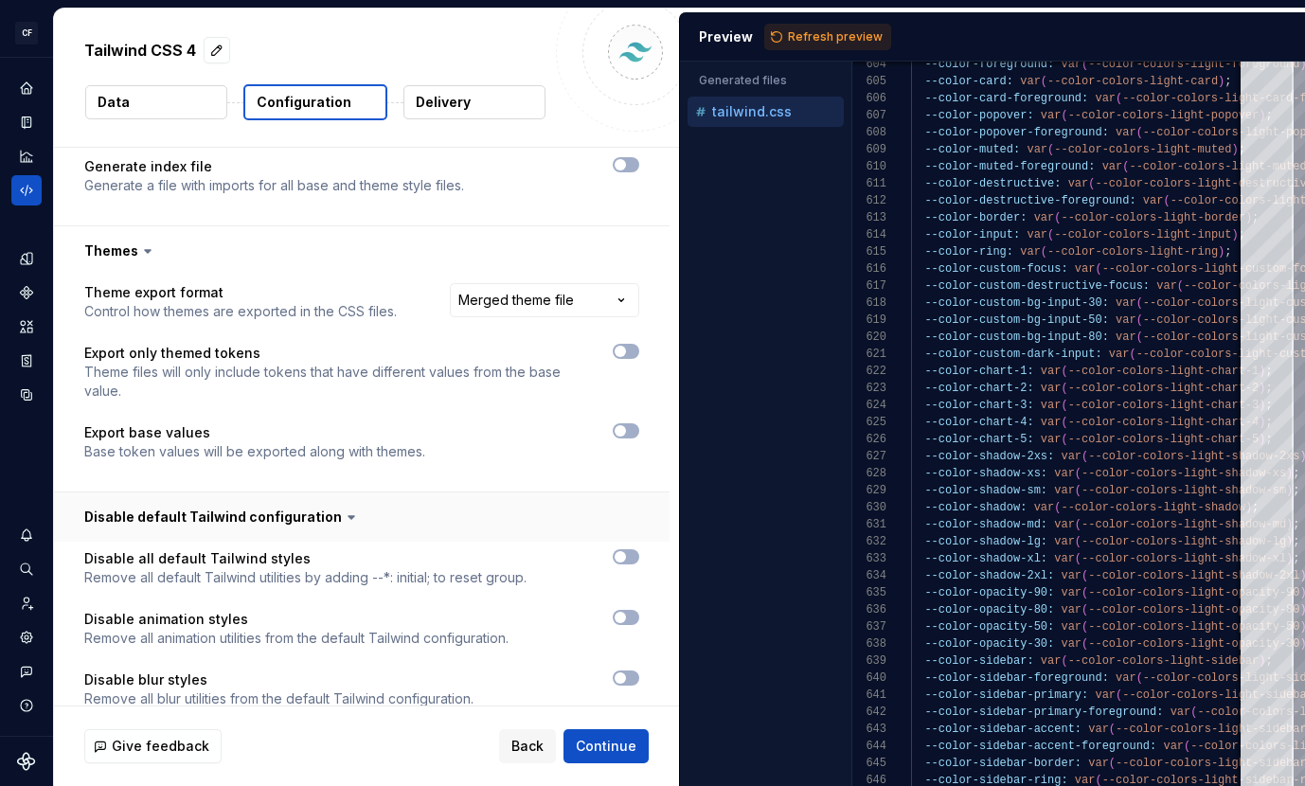
click at [198, 492] on button "button" at bounding box center [361, 516] width 615 height 49
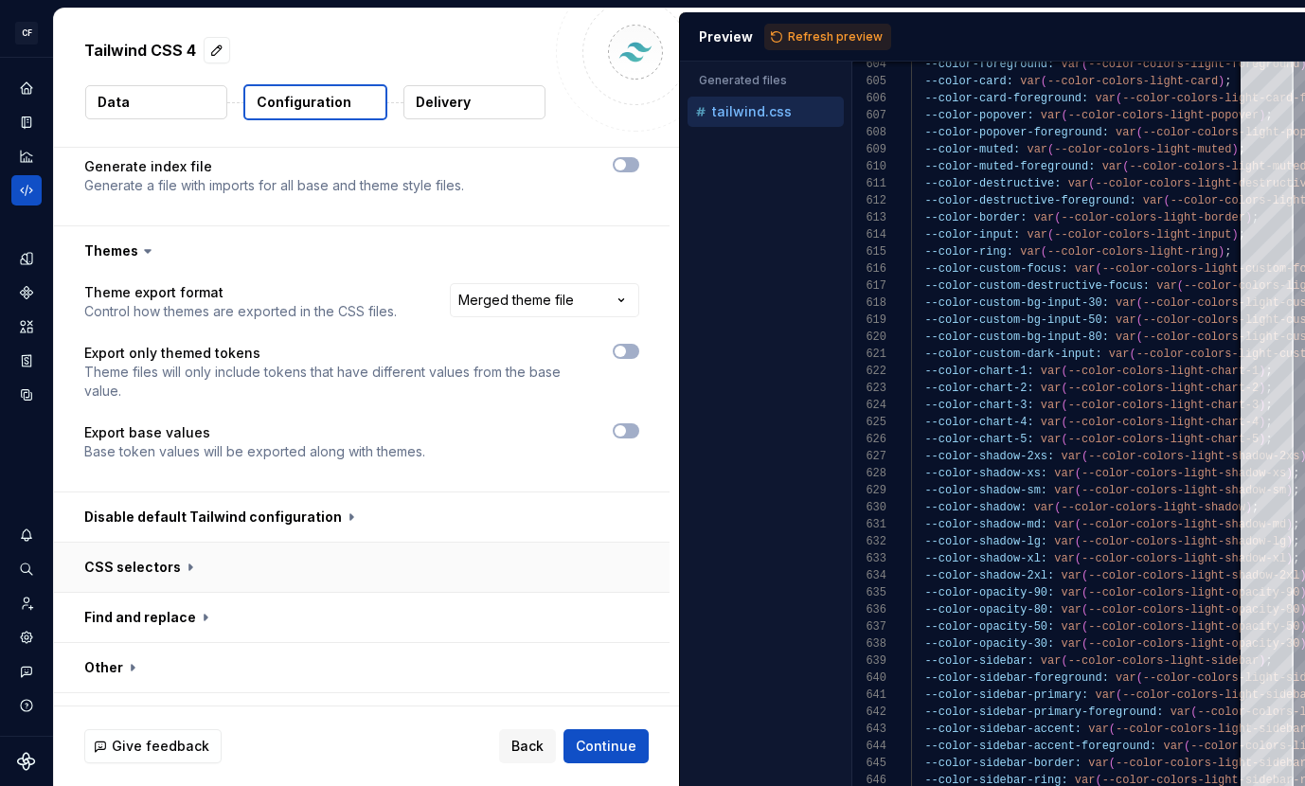
click at [186, 542] on button "button" at bounding box center [361, 566] width 615 height 49
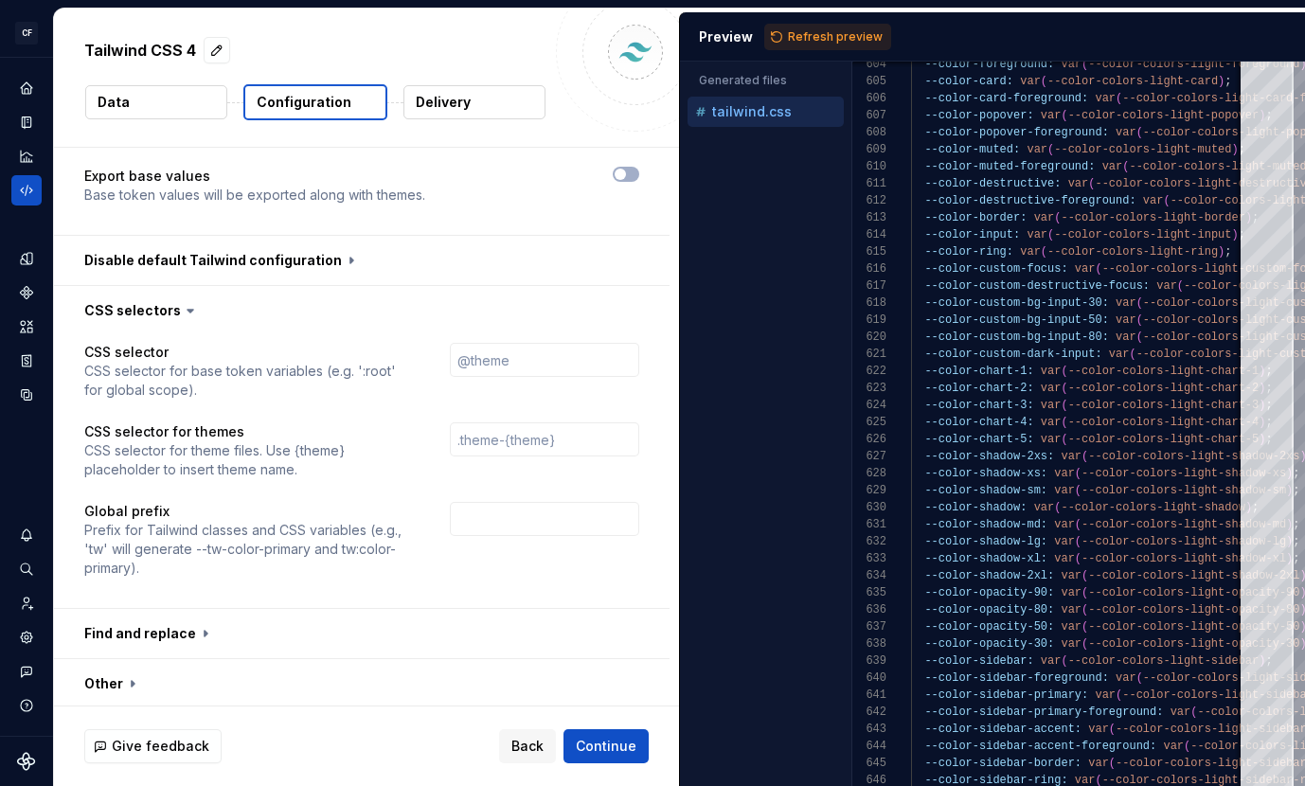
scroll to position [1179, 0]
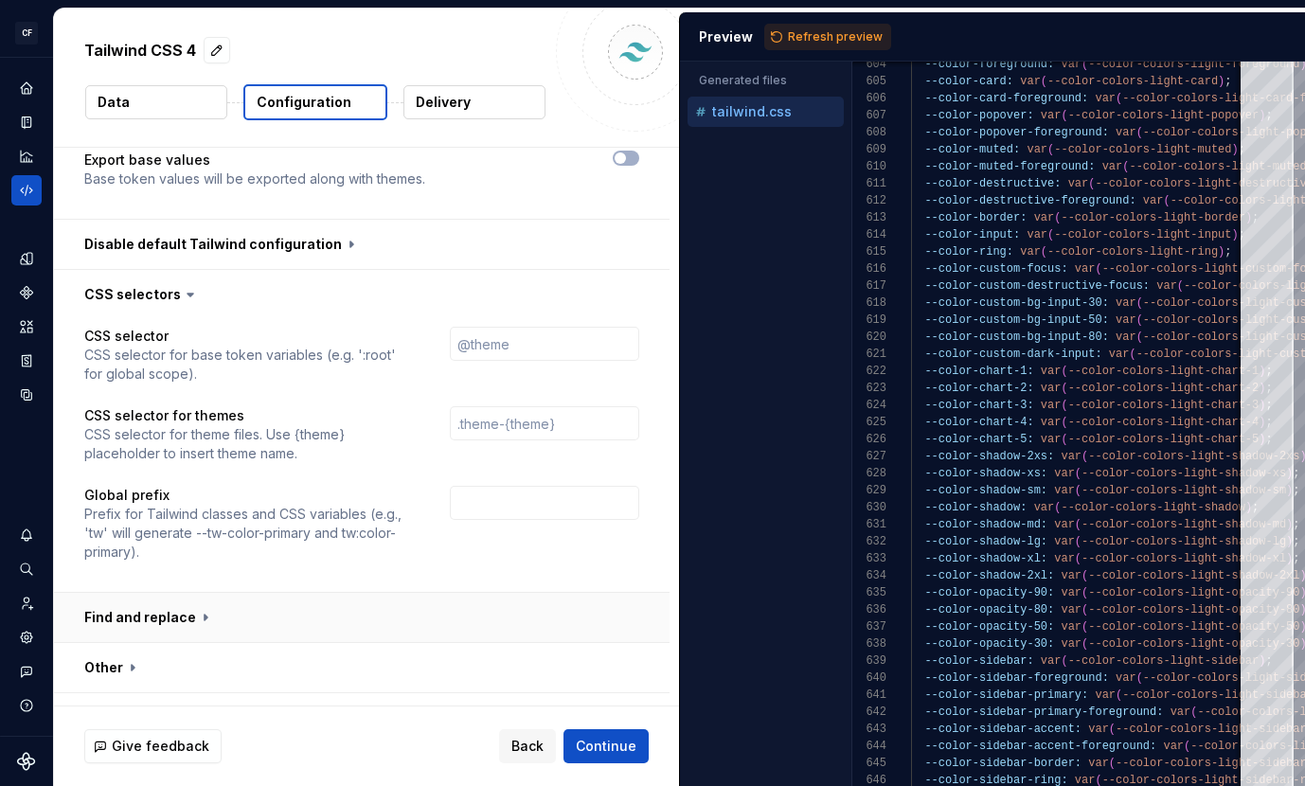
click at [187, 593] on button "button" at bounding box center [361, 617] width 615 height 49
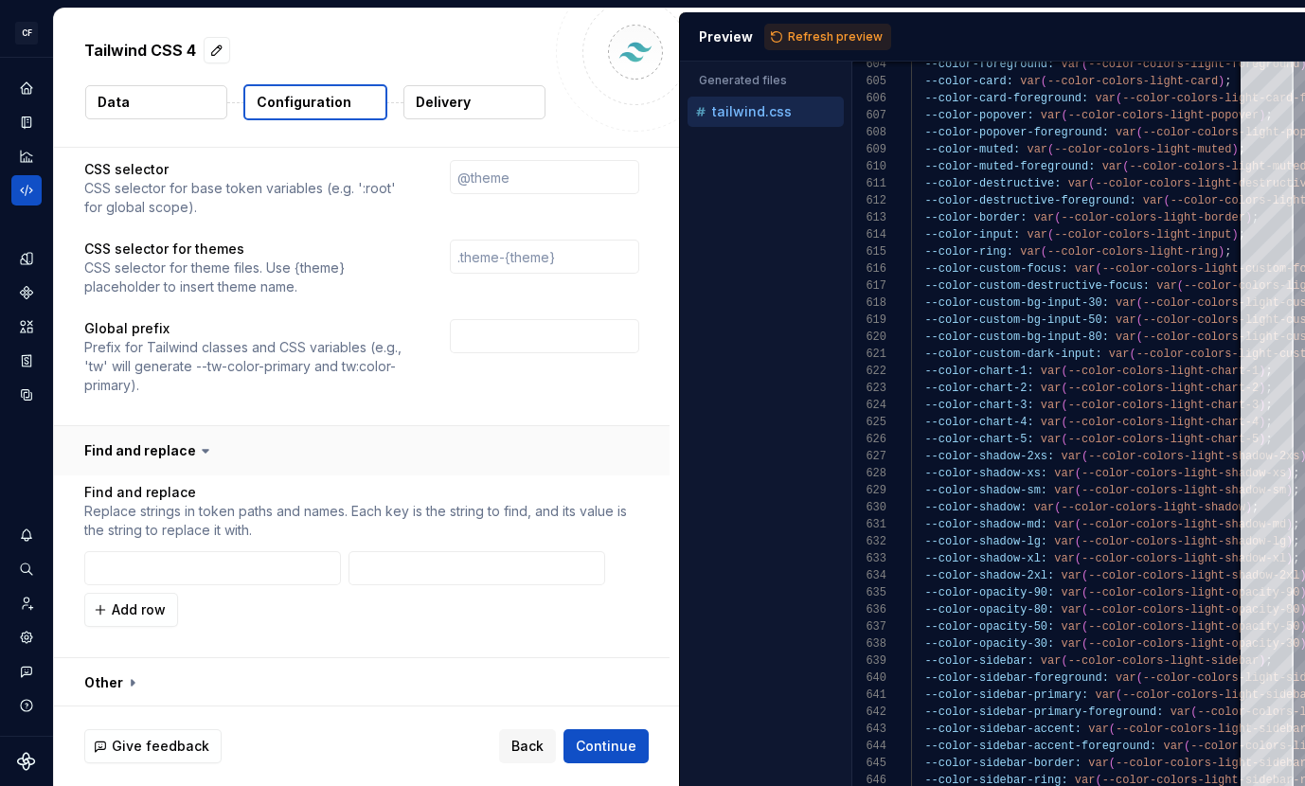
scroll to position [1360, 0]
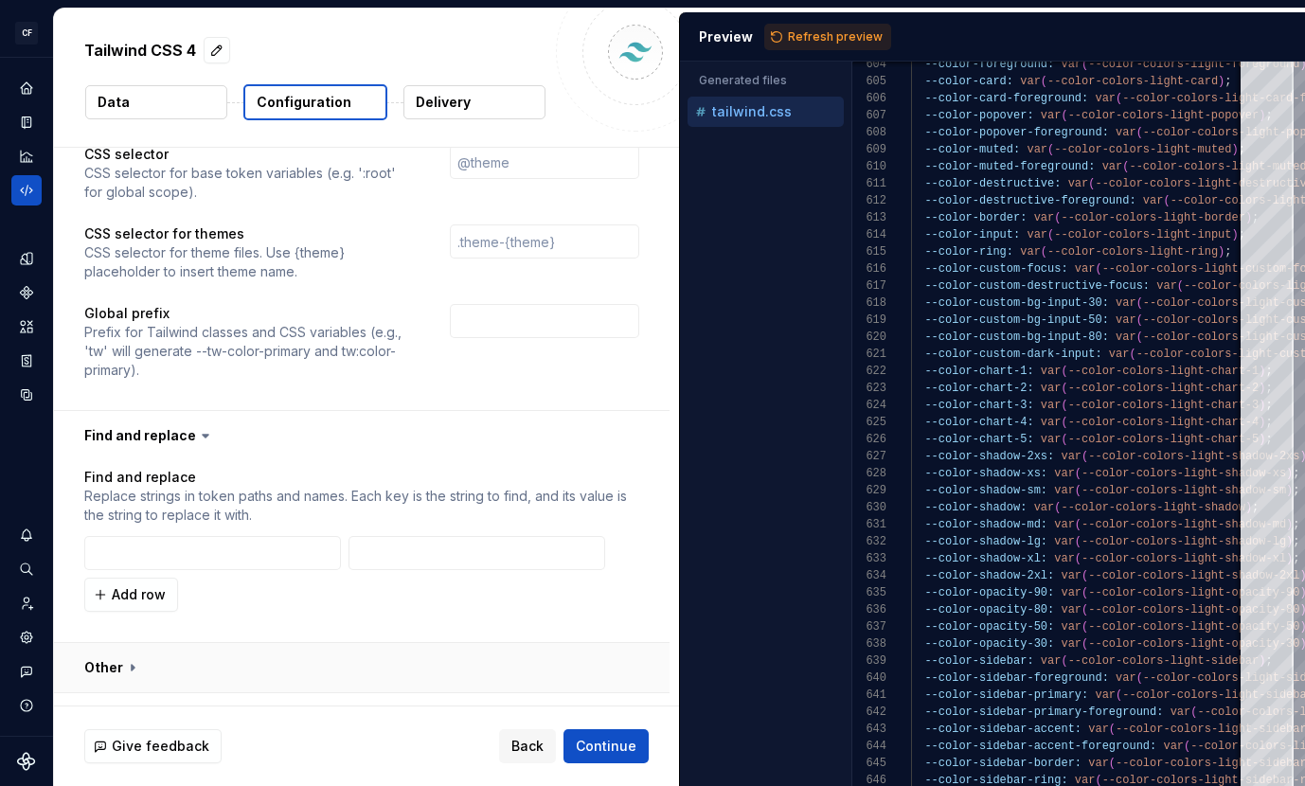
click at [159, 643] on button "button" at bounding box center [361, 667] width 615 height 49
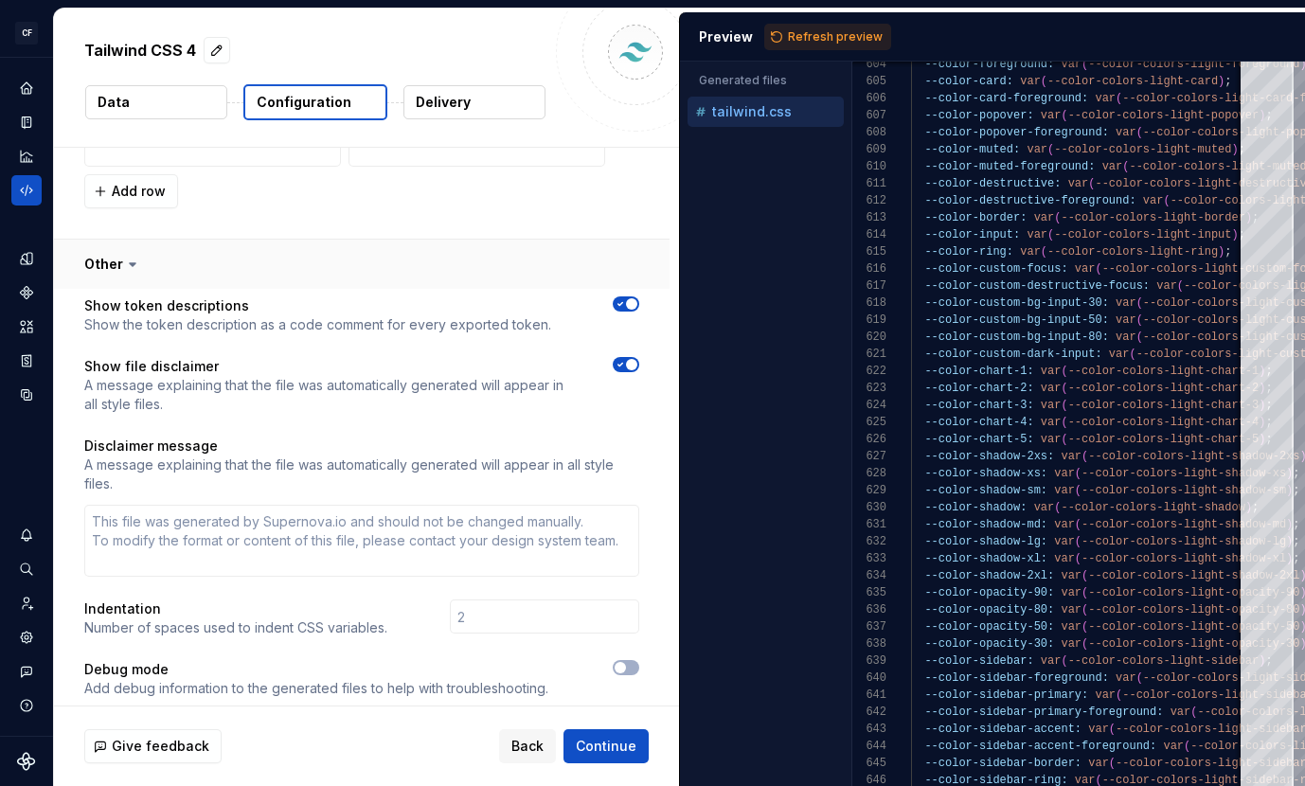
scroll to position [1800, 0]
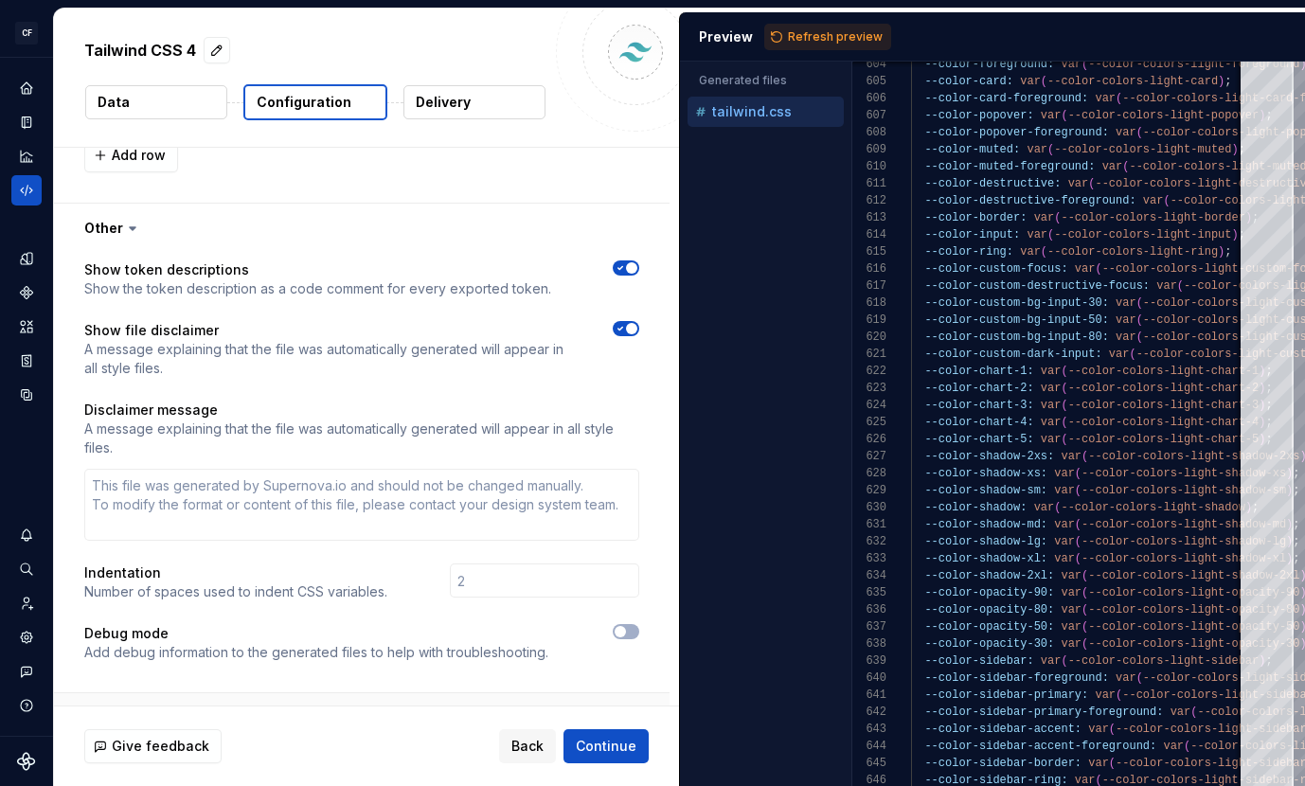
click at [203, 693] on button "button" at bounding box center [361, 717] width 615 height 49
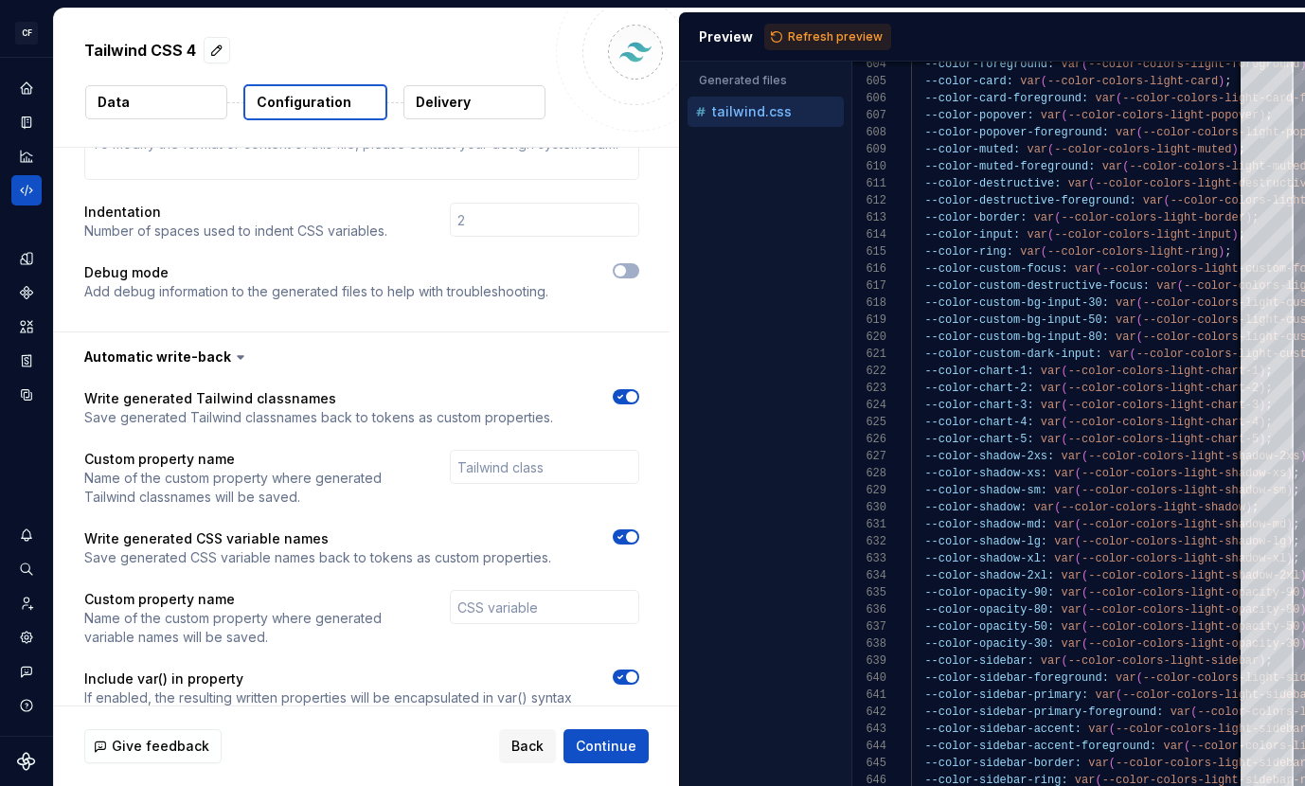
scroll to position [2174, 0]
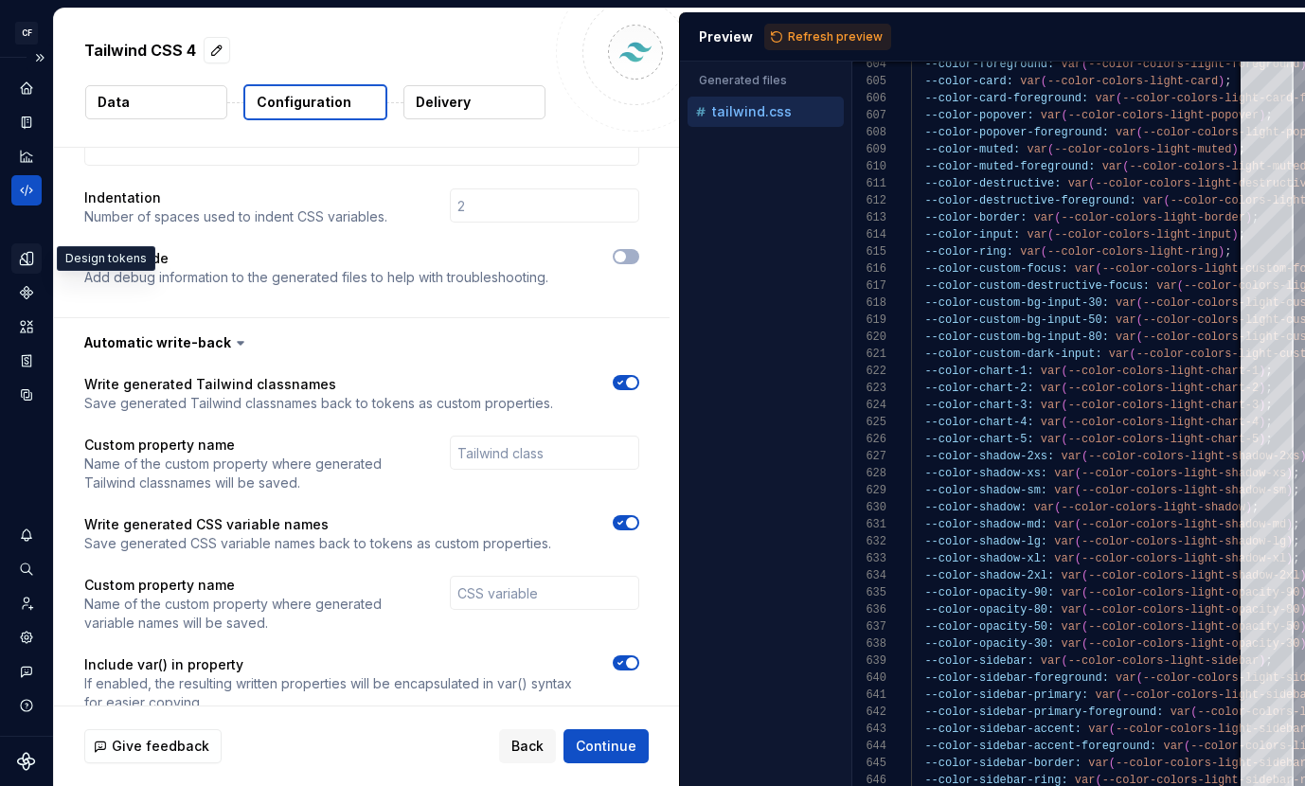
click at [28, 264] on icon "Design tokens" at bounding box center [26, 258] width 12 height 12
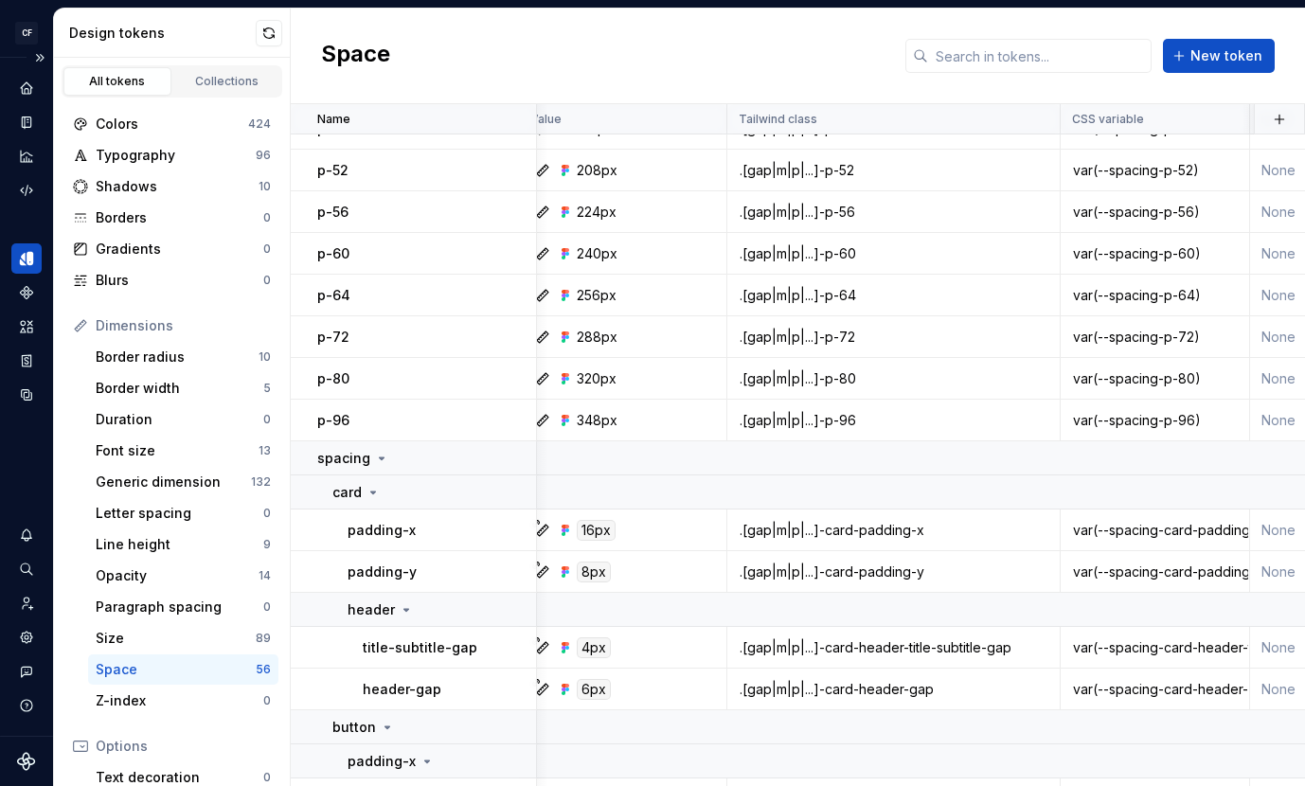
scroll to position [1108, 18]
click at [365, 493] on icon at bounding box center [372, 494] width 15 height 15
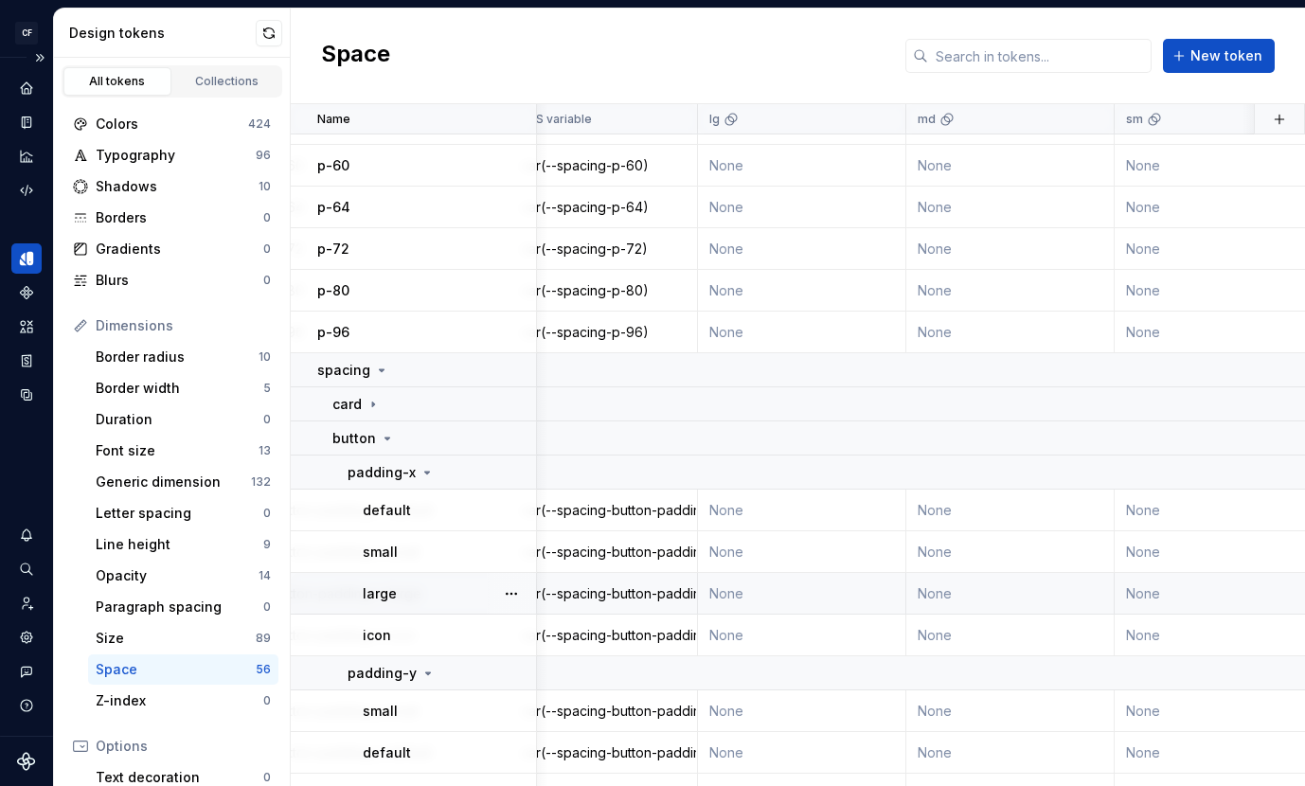
scroll to position [1198, 611]
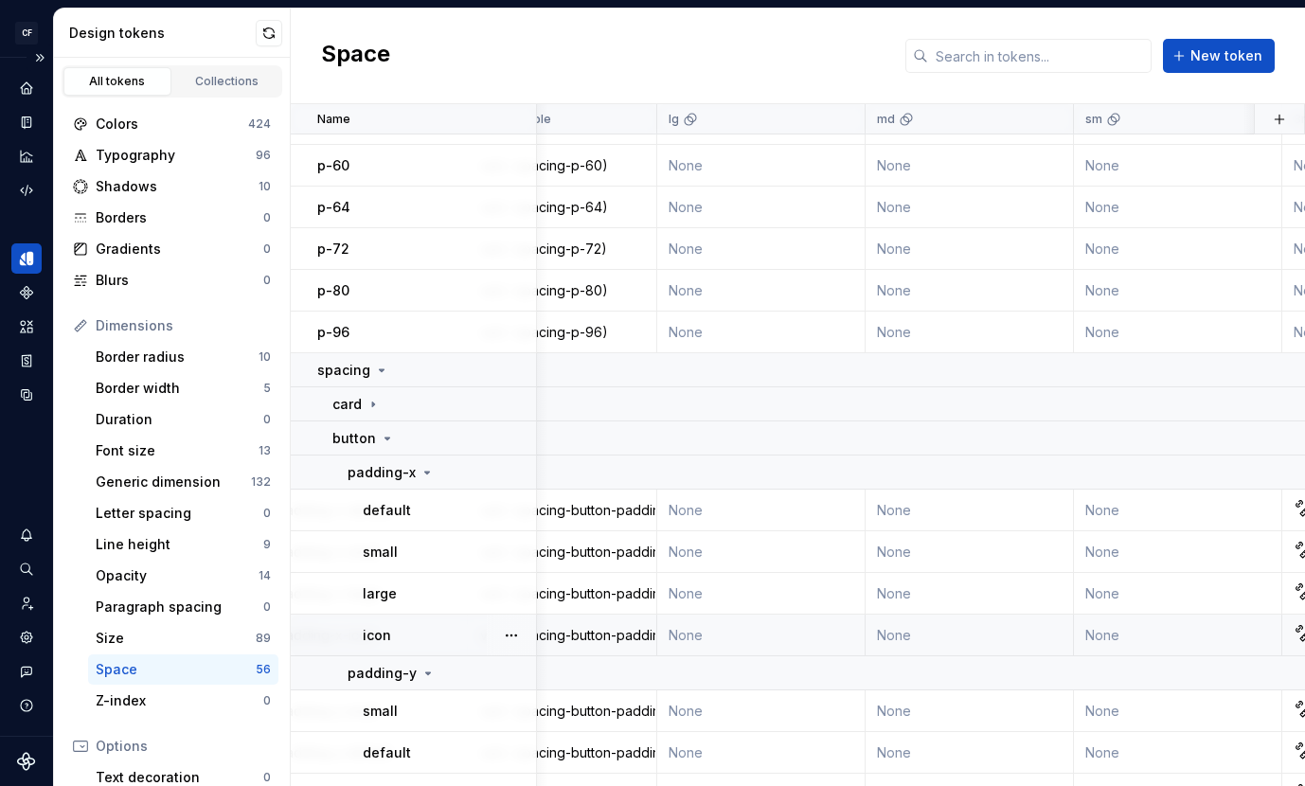
click at [591, 642] on div "var(--spacing-button-padding-x-icon)" at bounding box center [562, 635] width 186 height 19
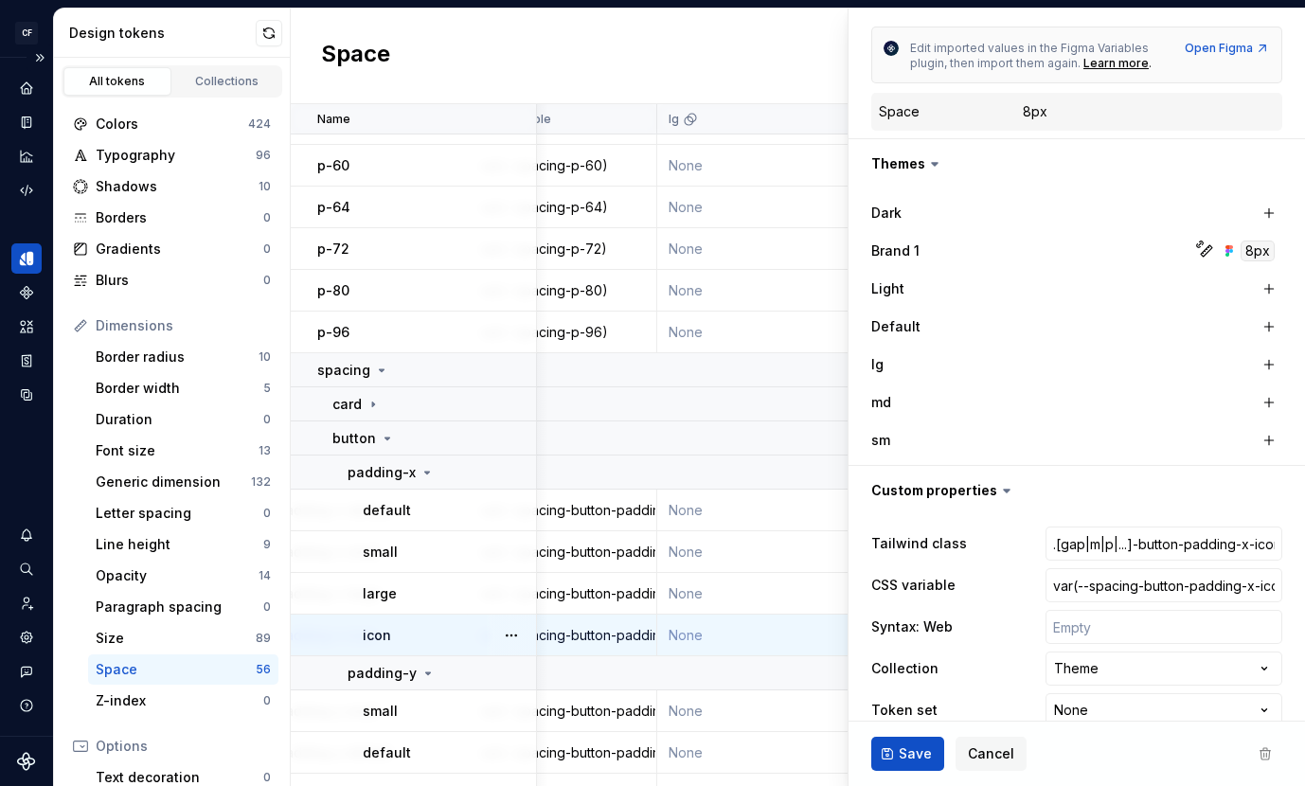
scroll to position [385, 0]
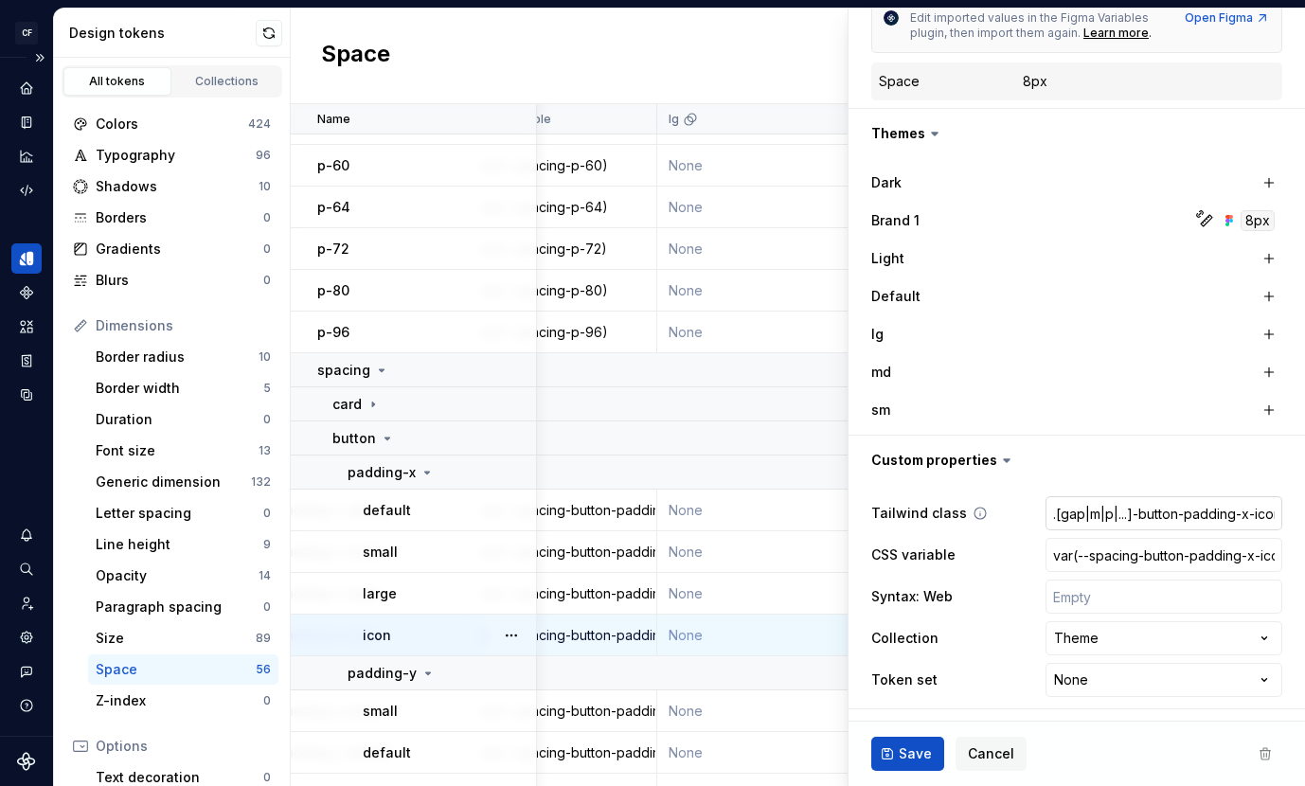
click at [1077, 512] on input ".[gap|m|p|...]-button-padding-x-icon" at bounding box center [1163, 513] width 237 height 34
click at [1085, 641] on html "CF Shadfly 2 JS Design system data Design tokens All tokens Collections Colors …" at bounding box center [652, 393] width 1305 height 786
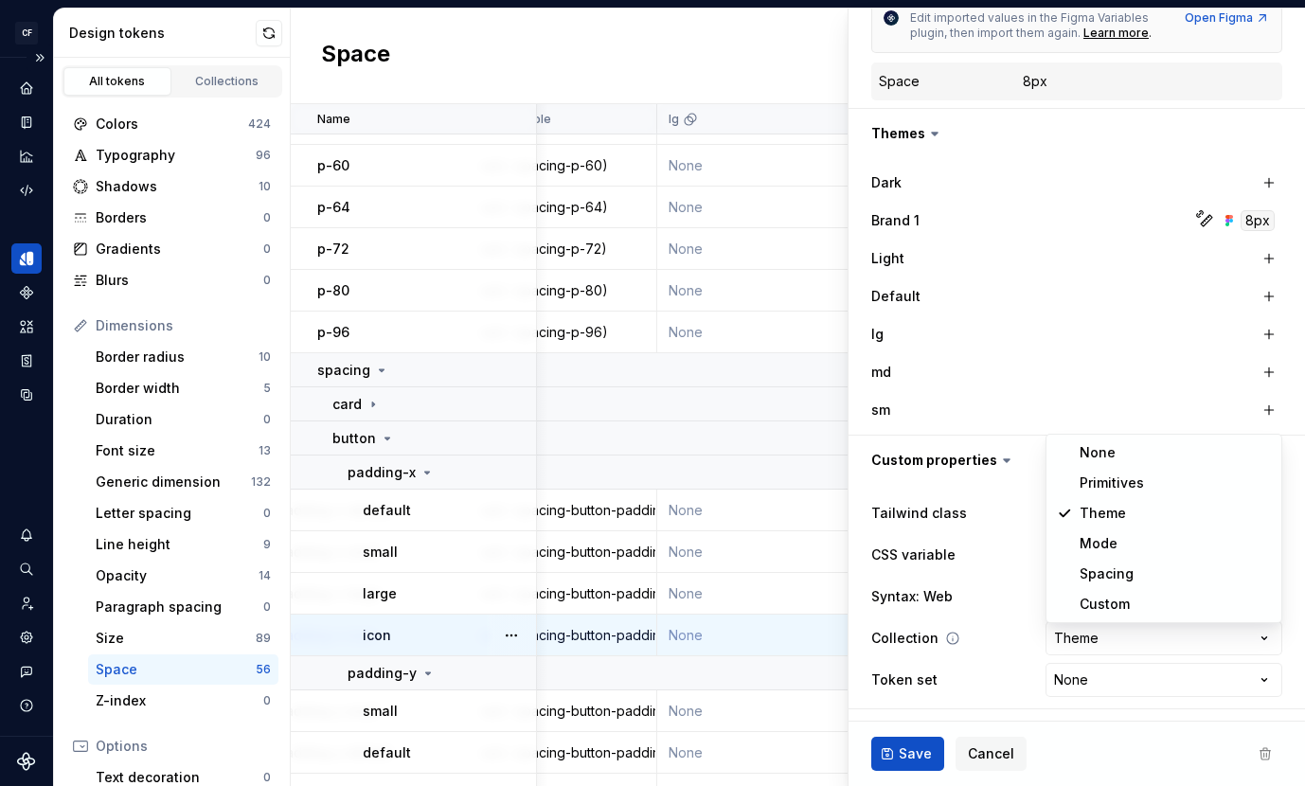
click at [1002, 630] on html "CF Shadfly 2 JS Design system data Design tokens All tokens Collections Colors …" at bounding box center [652, 393] width 1305 height 786
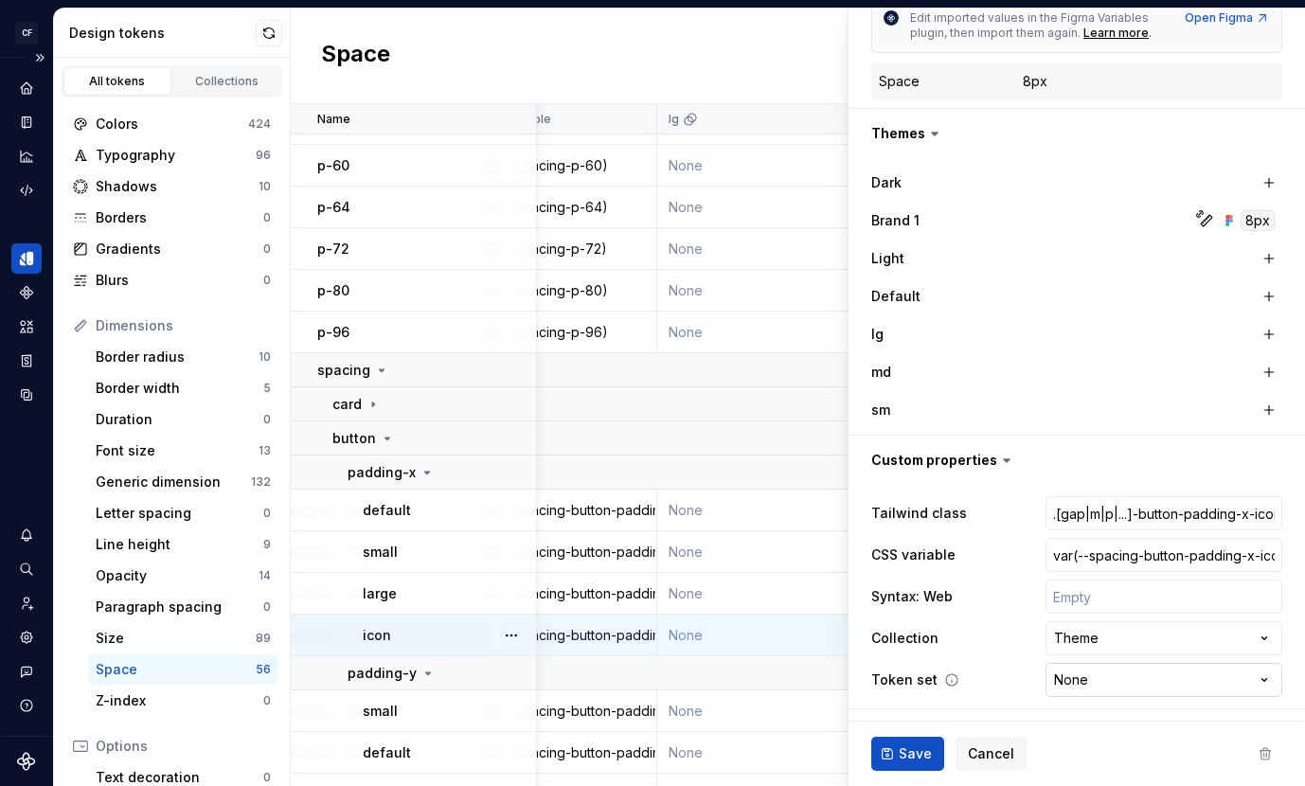
click at [1087, 678] on html "CF Shadfly 2 JS Design system data Design tokens All tokens Collections Colors …" at bounding box center [652, 393] width 1305 height 786
click at [993, 680] on html "CF Shadfly 2 JS Design system data Design tokens All tokens Collections Colors …" at bounding box center [652, 393] width 1305 height 786
click at [1076, 599] on input "text" at bounding box center [1163, 596] width 237 height 34
click at [1013, 613] on div "**********" at bounding box center [1076, 596] width 411 height 208
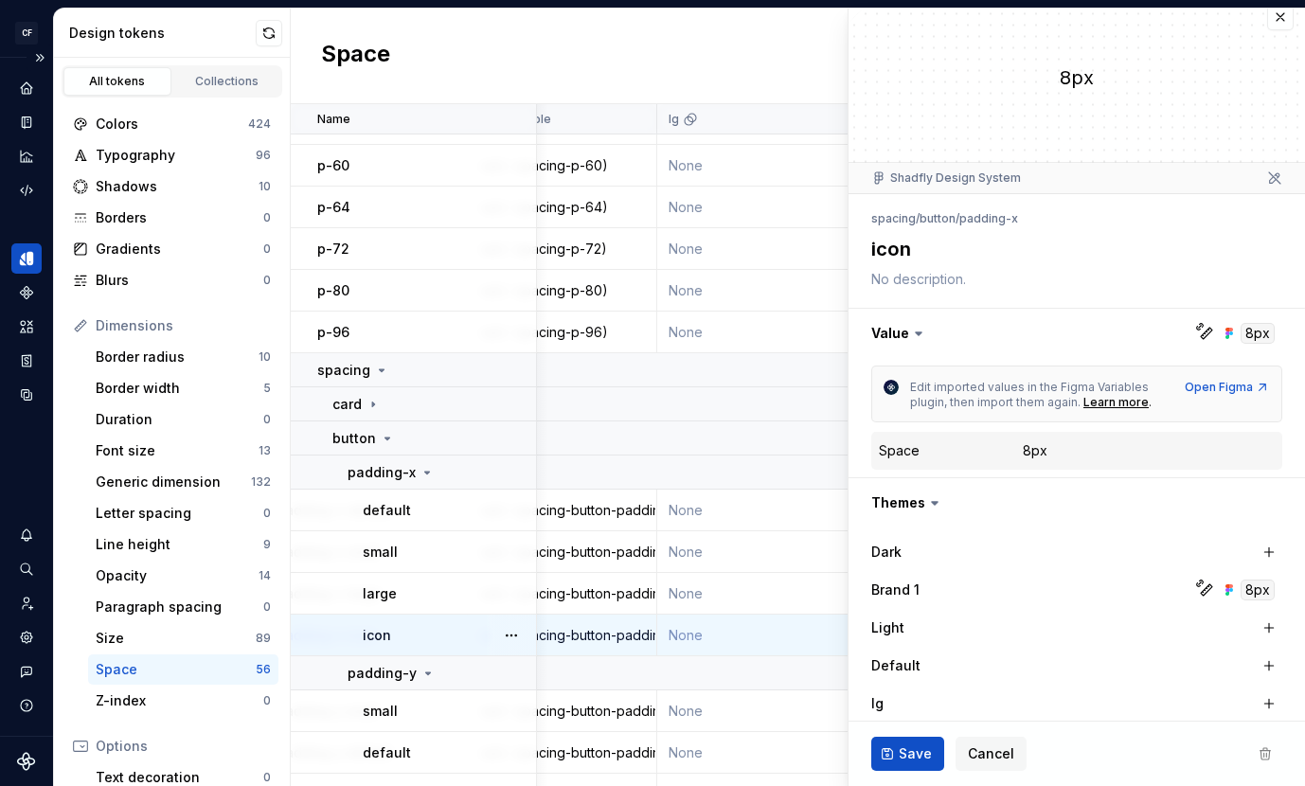
scroll to position [0, 0]
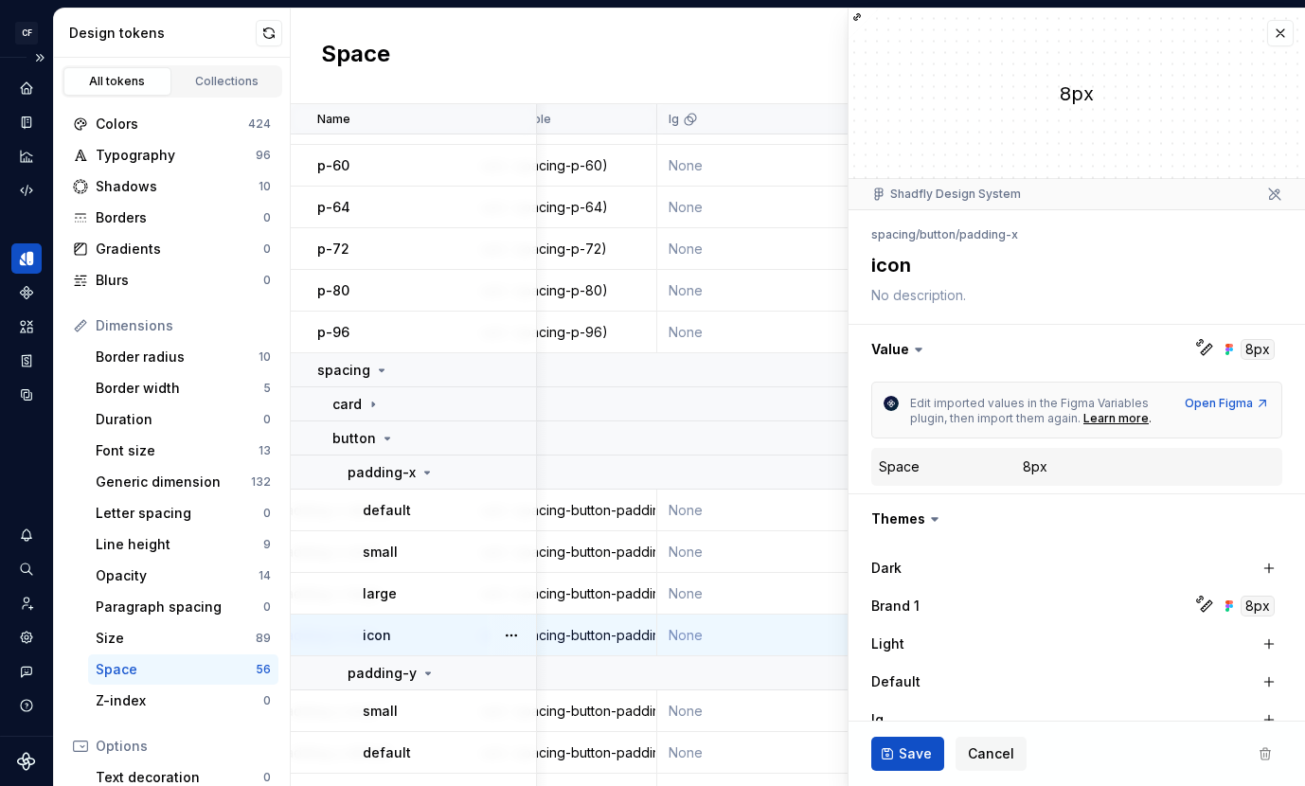
type textarea "*"
click at [149, 214] on div "Borders" at bounding box center [180, 217] width 168 height 19
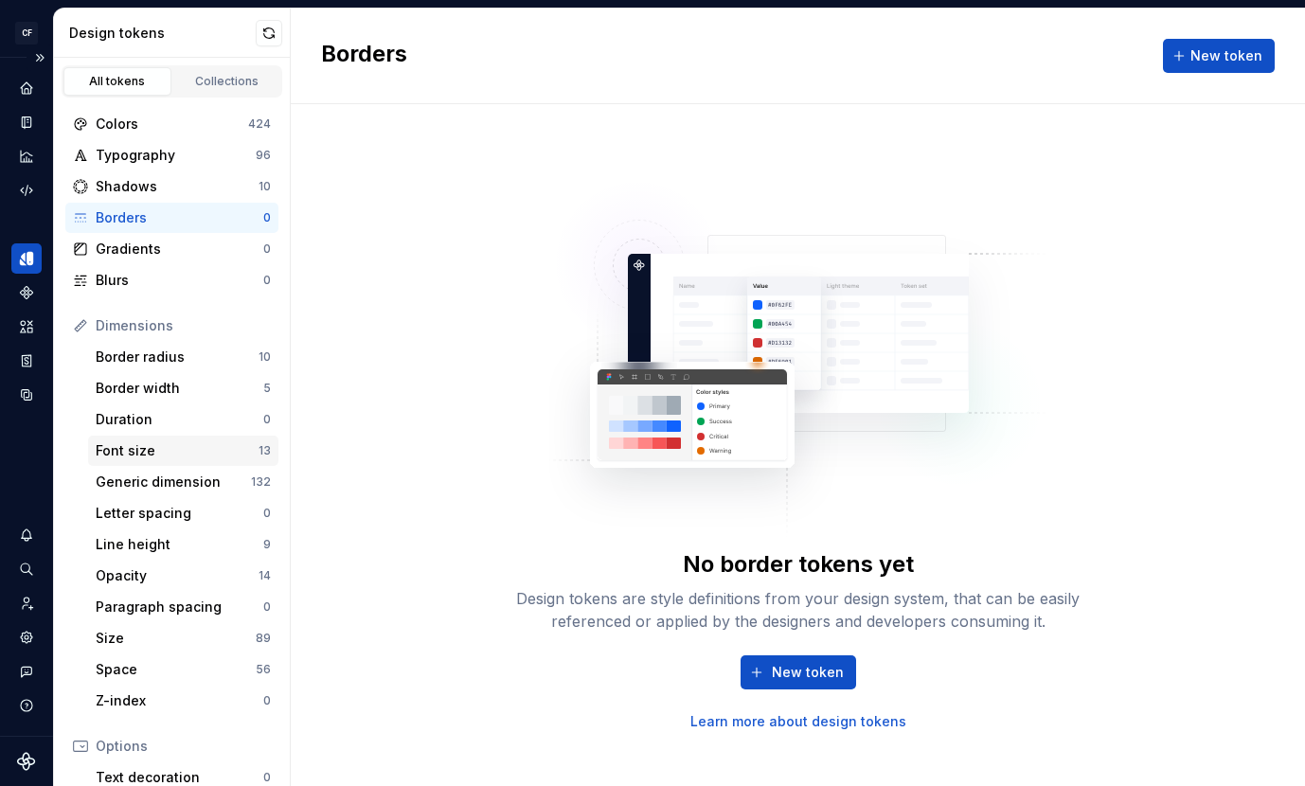
click at [182, 439] on div "Font size 13" at bounding box center [183, 450] width 190 height 30
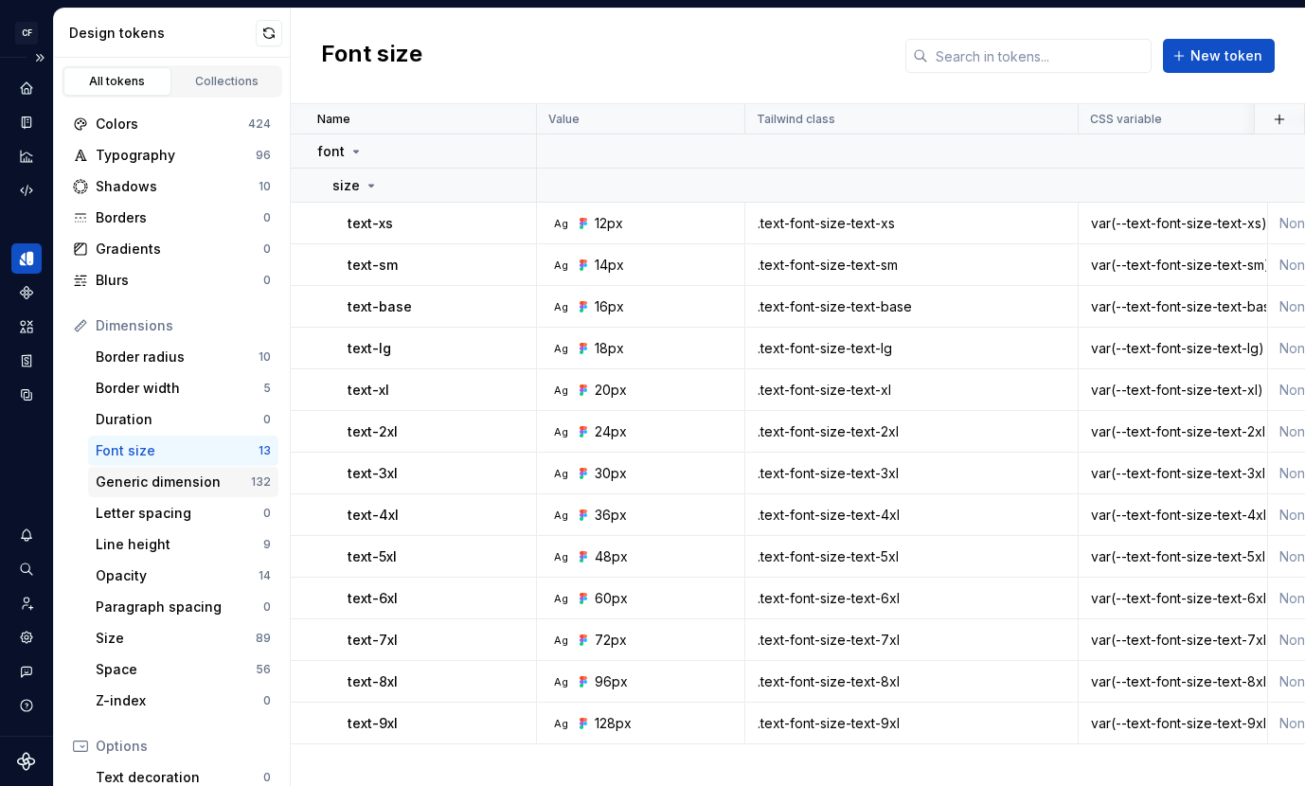
click at [180, 484] on div "Generic dimension" at bounding box center [173, 481] width 155 height 19
